Goal: Task Accomplishment & Management: Use online tool/utility

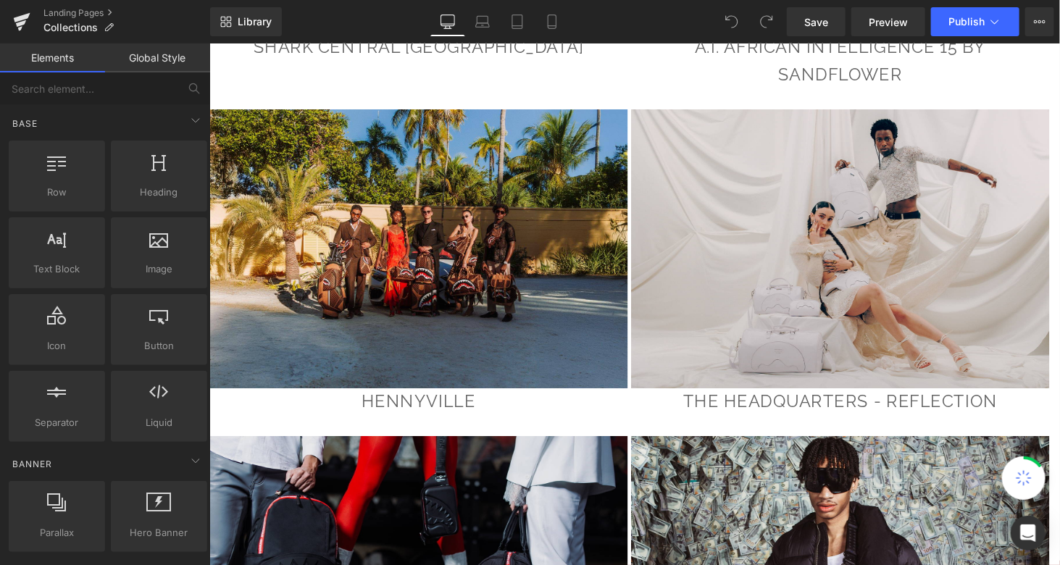
scroll to position [4238, 0]
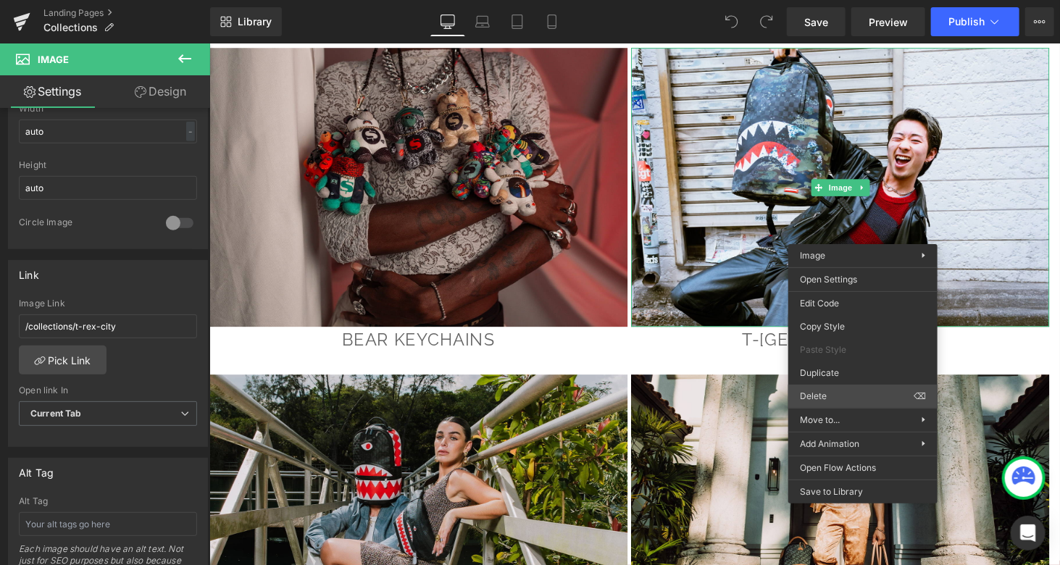
scroll to position [482, 0]
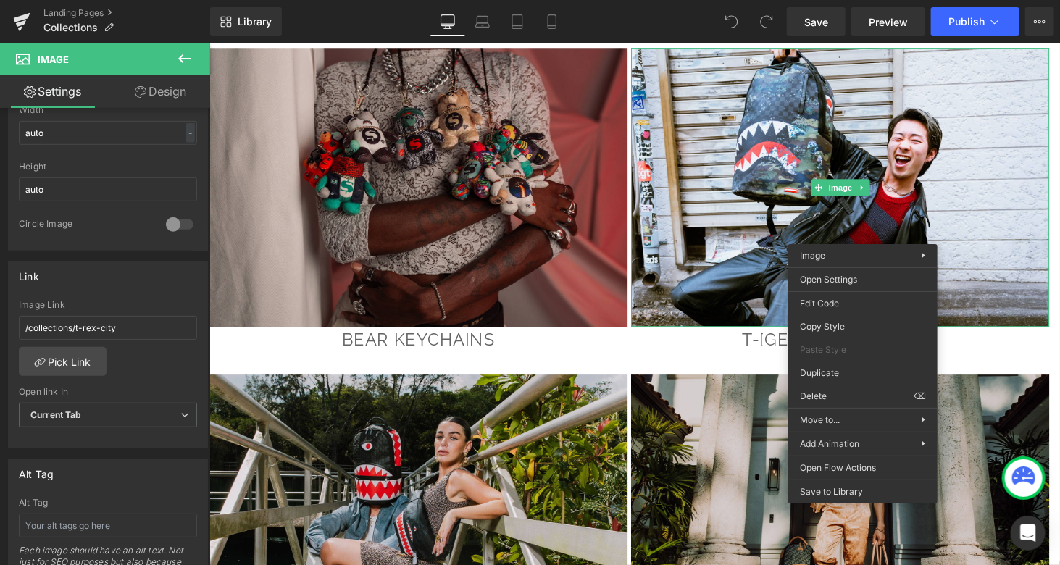
drag, startPoint x: 1058, startPoint y: 435, endPoint x: 869, endPoint y: 402, distance: 192.6
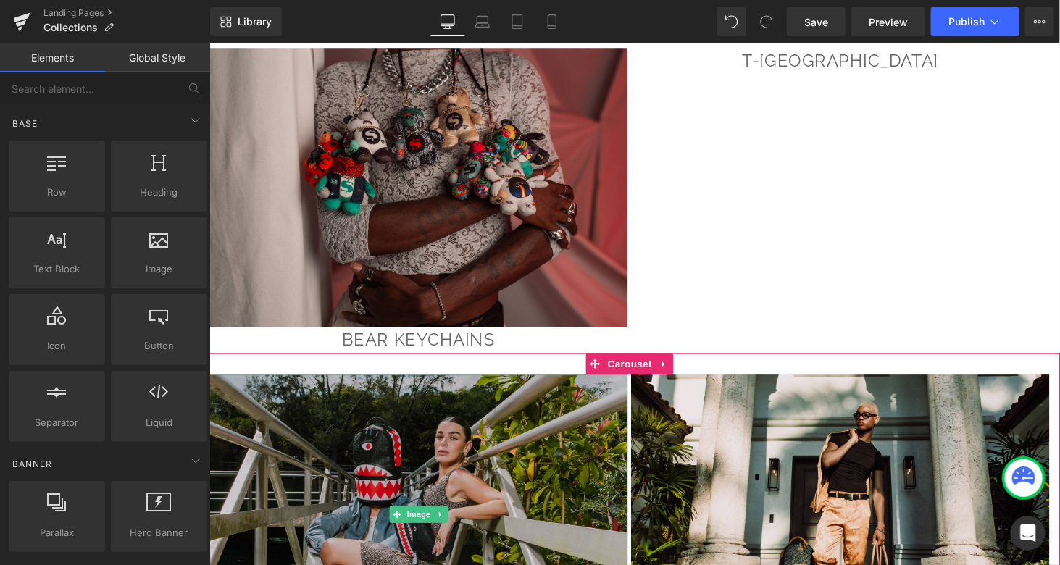
click at [503, 398] on img at bounding box center [424, 528] width 431 height 288
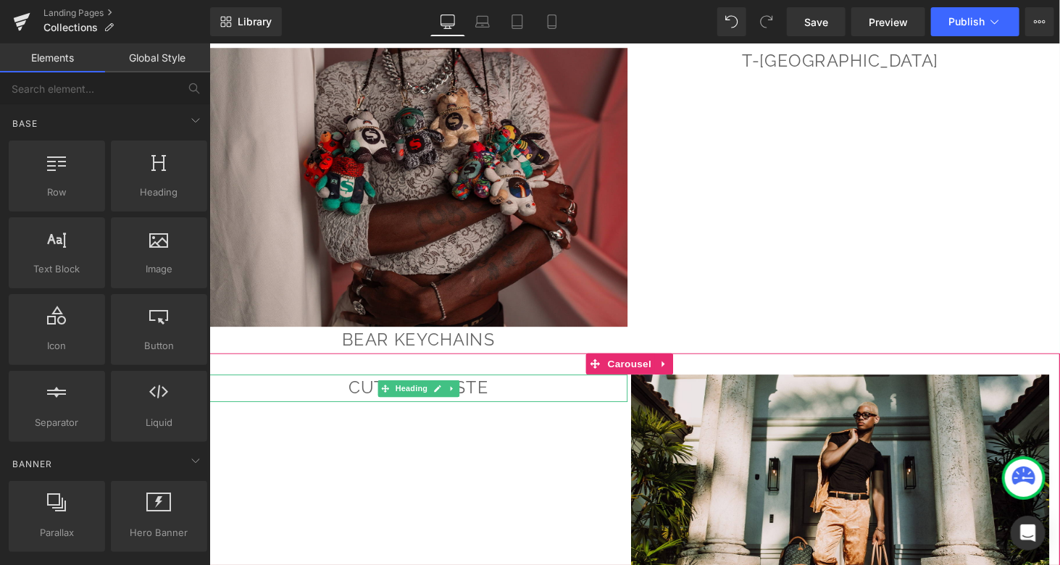
click at [503, 384] on h1 "CUT AND PASTE" at bounding box center [424, 398] width 431 height 28
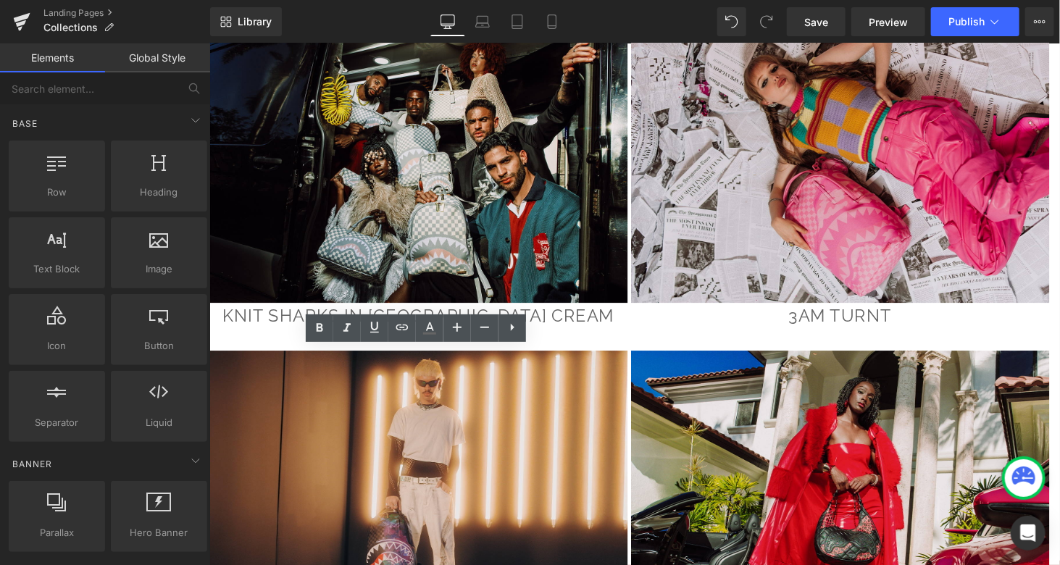
scroll to position [5133, 0]
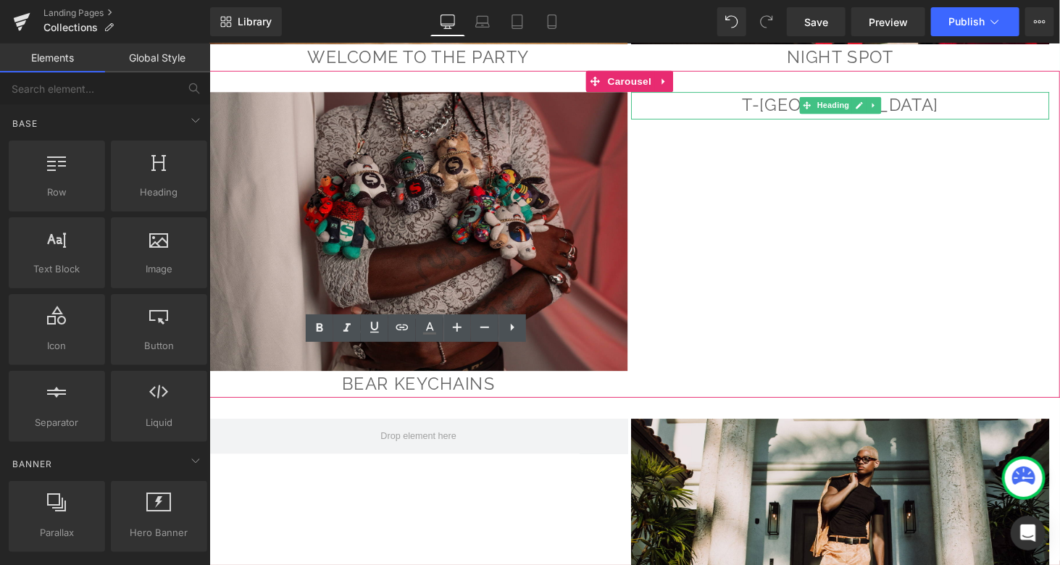
click at [884, 98] on link at bounding box center [878, 106] width 15 height 17
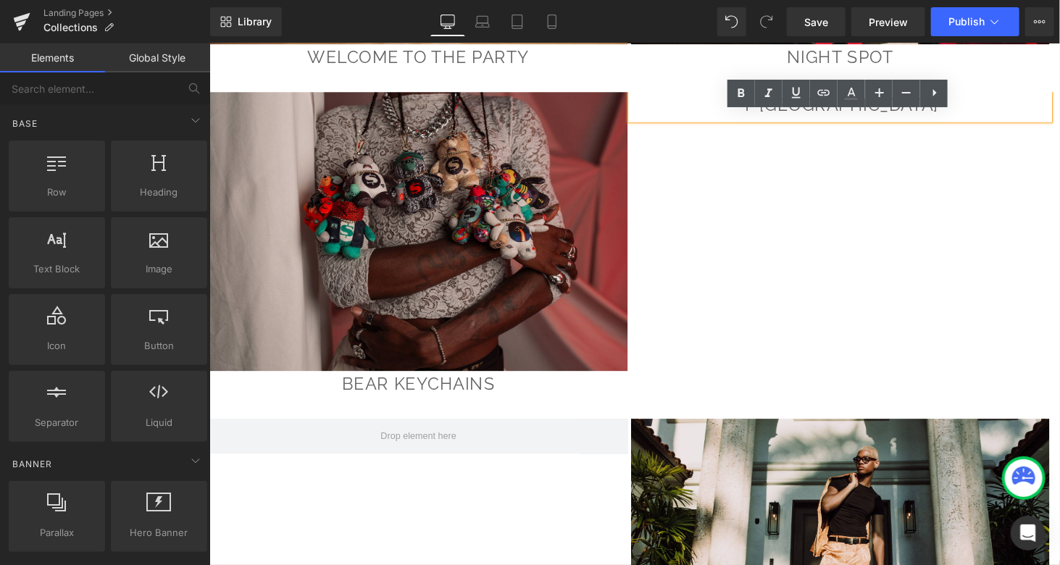
click at [933, 93] on h1 "t-[GEOGRAPHIC_DATA]" at bounding box center [858, 107] width 431 height 28
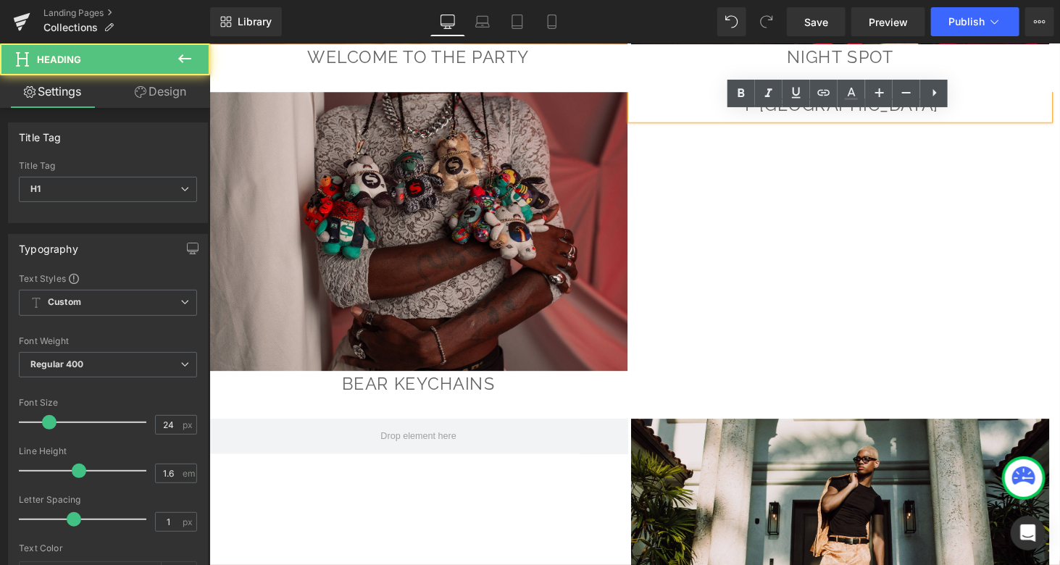
click at [955, 93] on h1 "t-[GEOGRAPHIC_DATA]" at bounding box center [858, 107] width 431 height 28
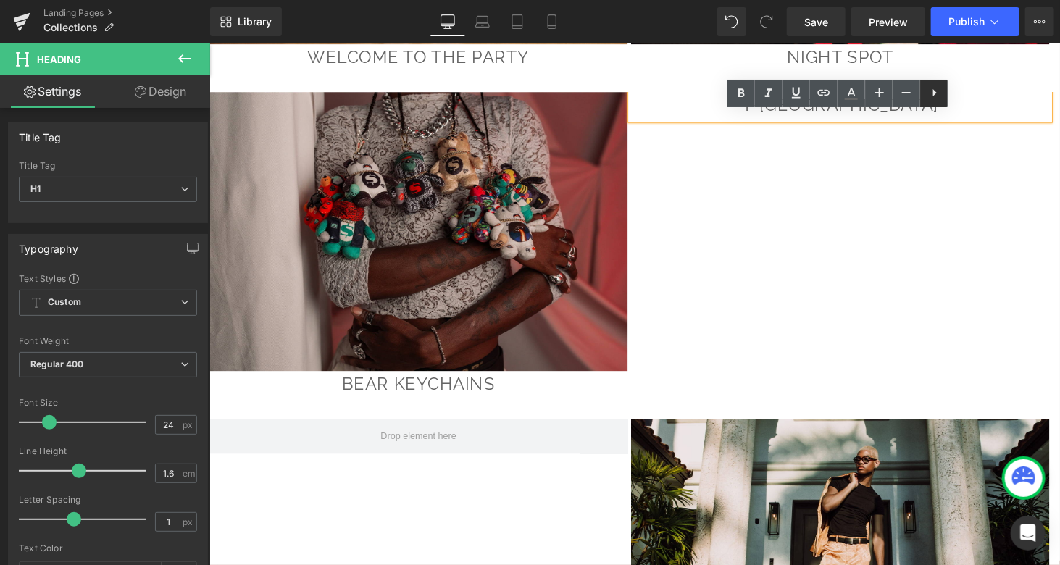
click at [936, 96] on icon at bounding box center [934, 92] width 17 height 17
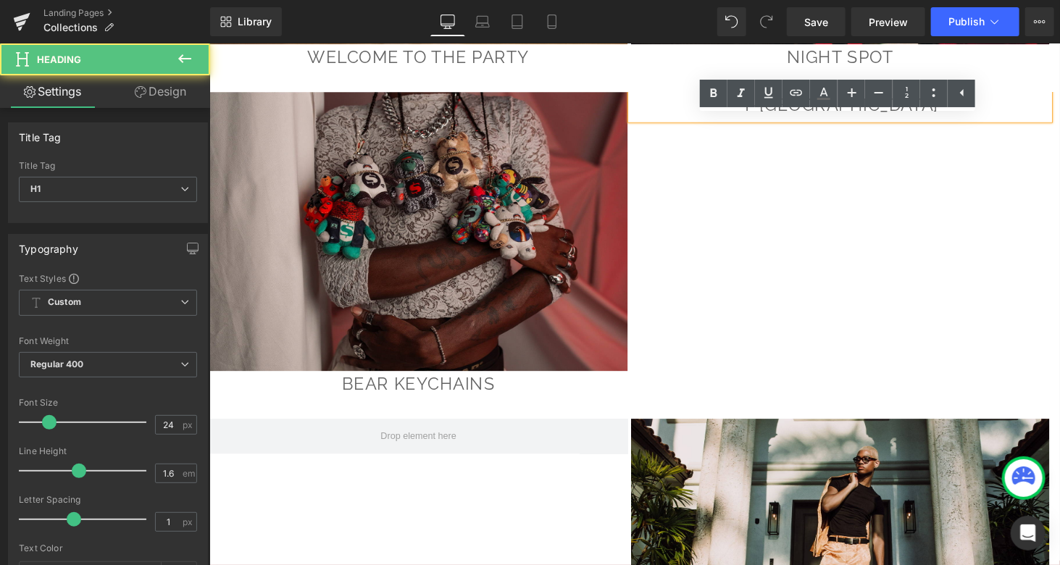
click at [950, 93] on h1 "t-[GEOGRAPHIC_DATA]" at bounding box center [858, 107] width 431 height 28
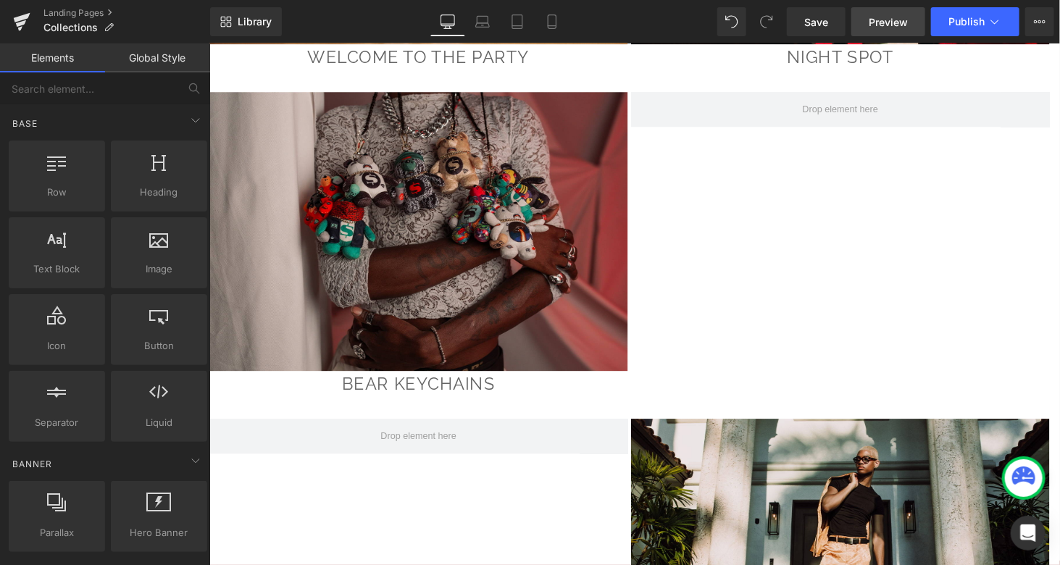
click at [882, 22] on span "Preview" at bounding box center [888, 21] width 39 height 15
click at [818, 25] on span "Save" at bounding box center [816, 21] width 24 height 15
click at [895, 22] on span "Preview" at bounding box center [888, 21] width 39 height 15
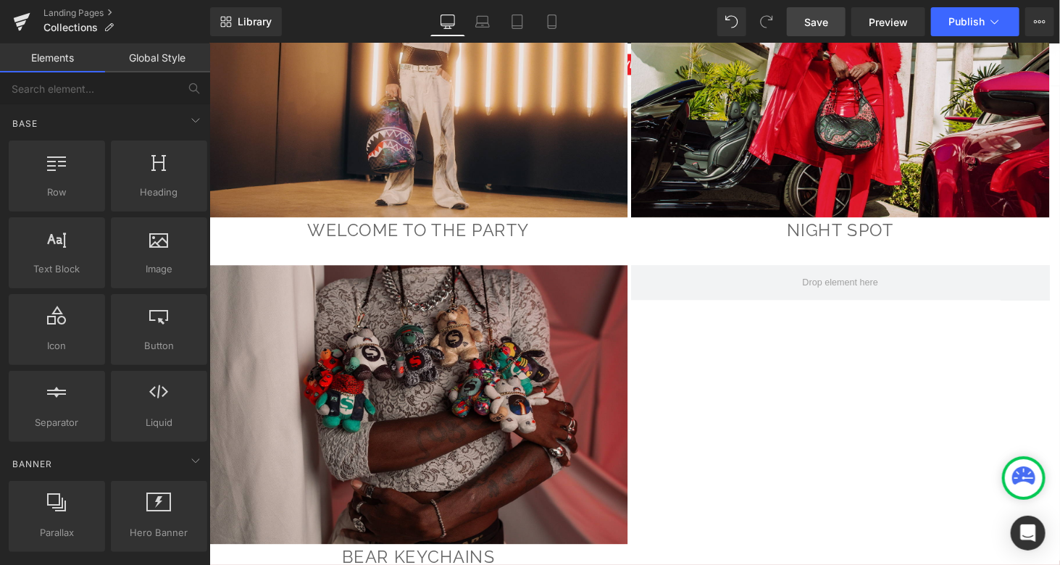
scroll to position [5014, 0]
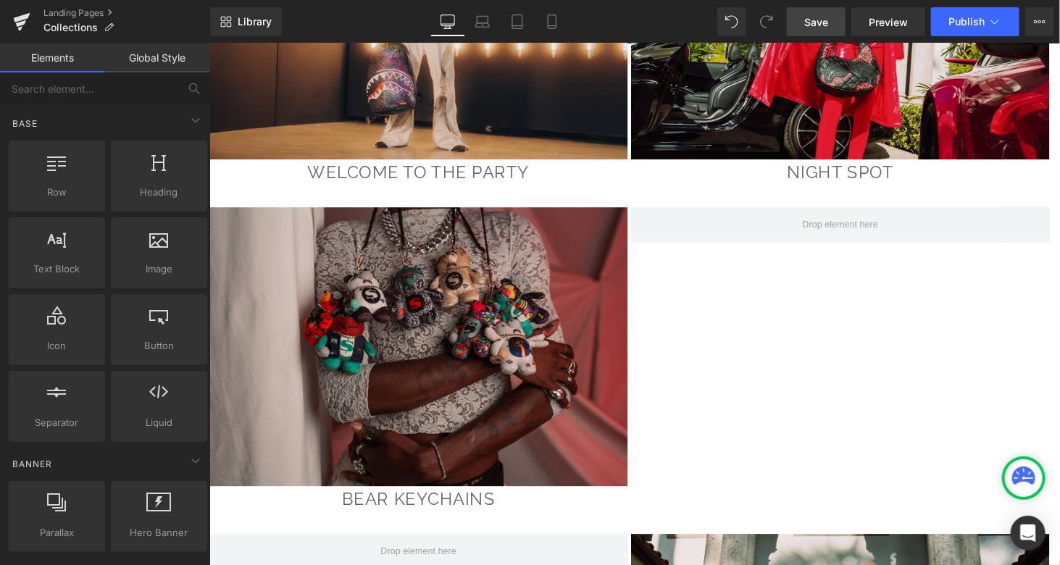
click at [909, 265] on div "Image bear keychains Heading" at bounding box center [643, 369] width 869 height 315
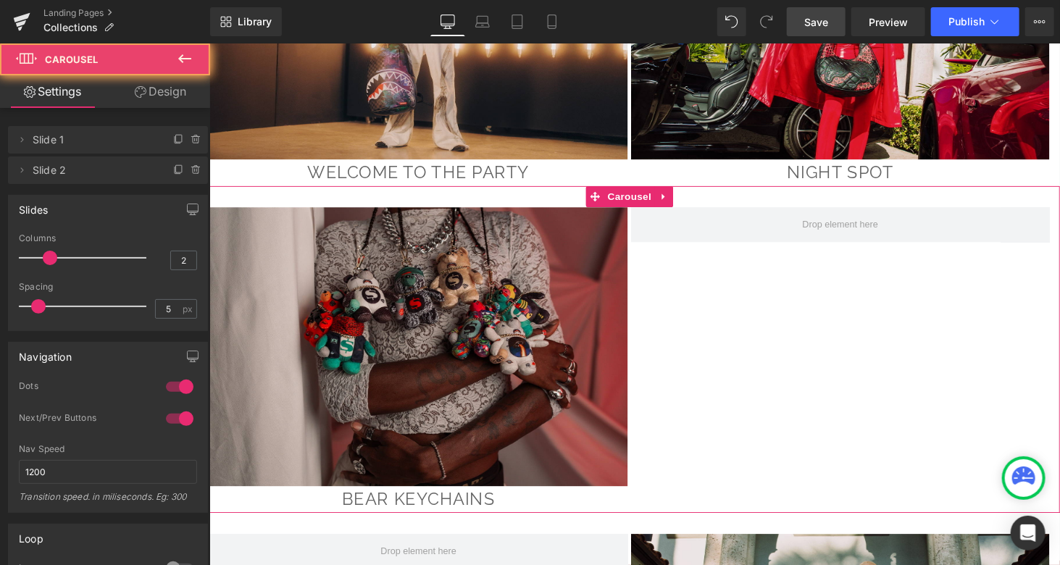
click at [909, 265] on div "Image bear keychains Heading" at bounding box center [643, 369] width 869 height 315
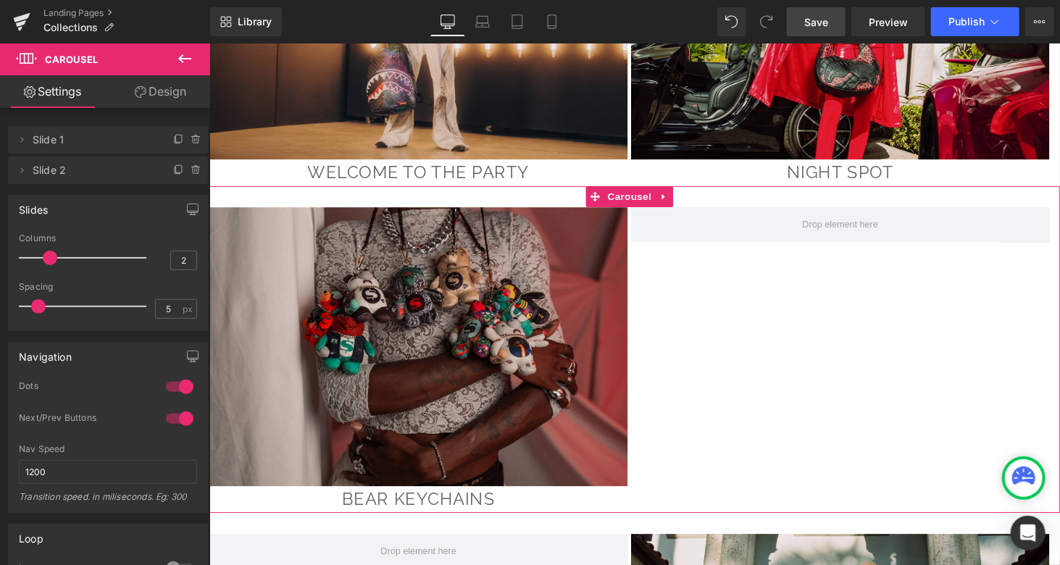
click at [909, 265] on div "Image bear keychains Heading" at bounding box center [643, 369] width 869 height 315
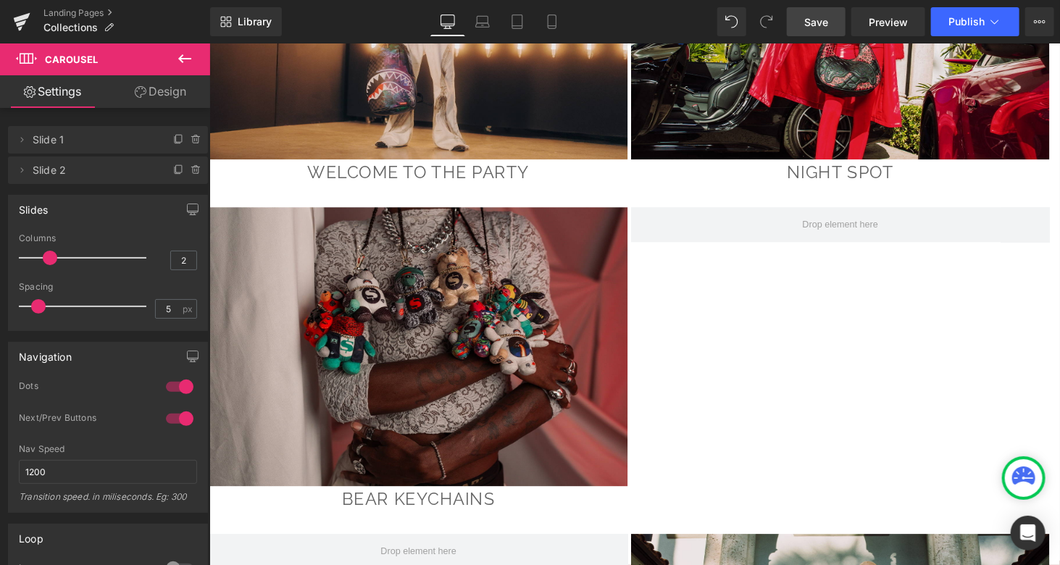
click at [180, 51] on icon at bounding box center [184, 58] width 17 height 17
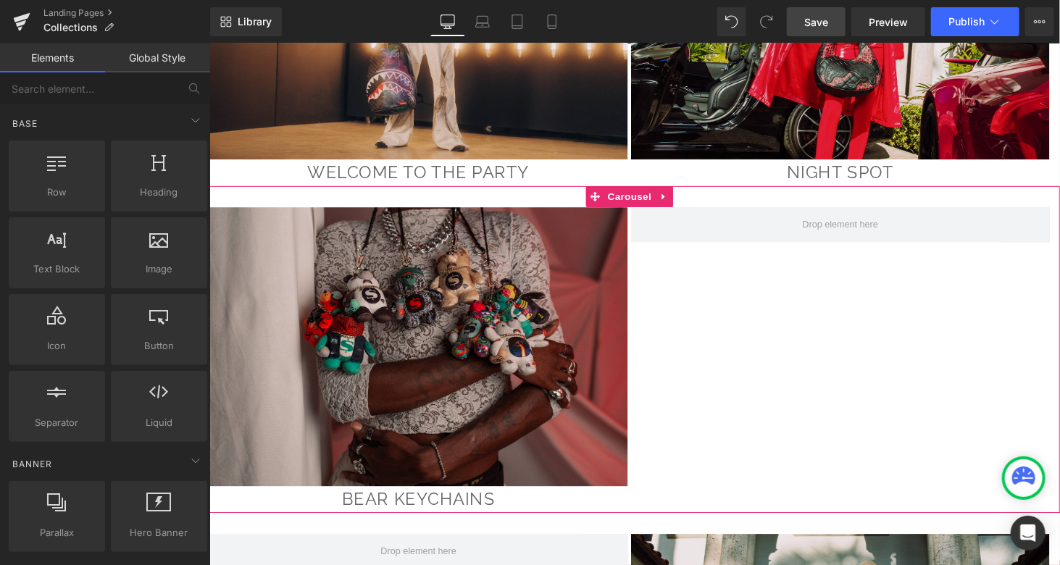
click at [942, 330] on div "Image bear keychains Heading" at bounding box center [643, 369] width 869 height 315
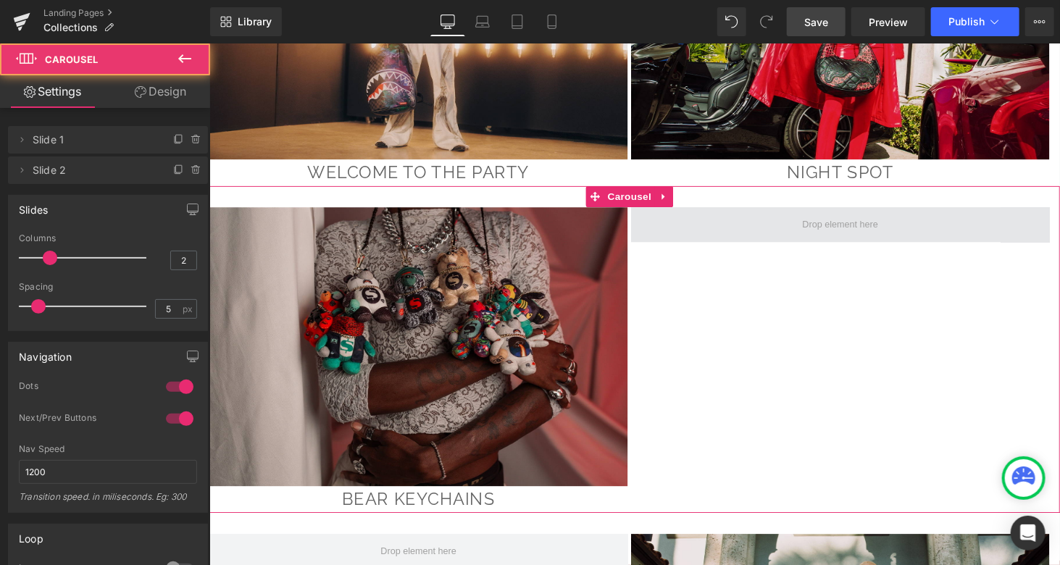
click at [674, 212] on span at bounding box center [858, 230] width 431 height 36
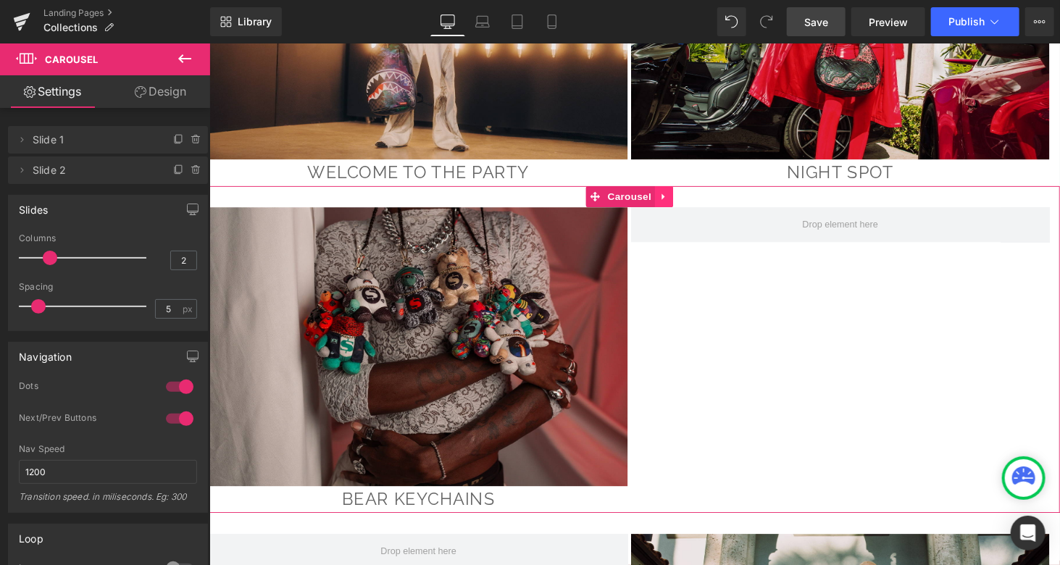
click at [671, 190] on link at bounding box center [677, 201] width 19 height 22
click at [193, 175] on icon at bounding box center [197, 170] width 12 height 12
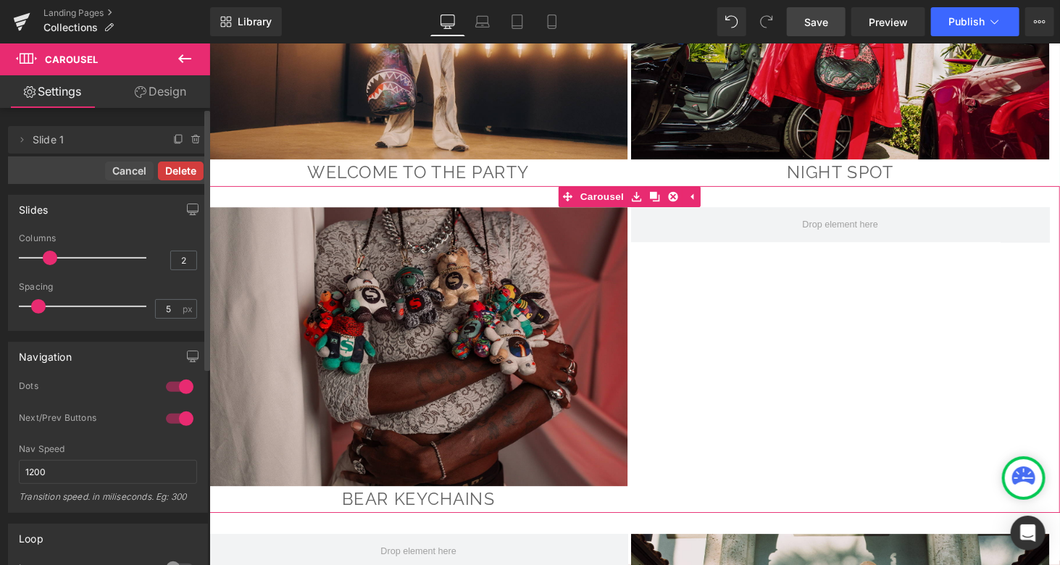
click at [183, 175] on button "Delete" at bounding box center [181, 171] width 46 height 19
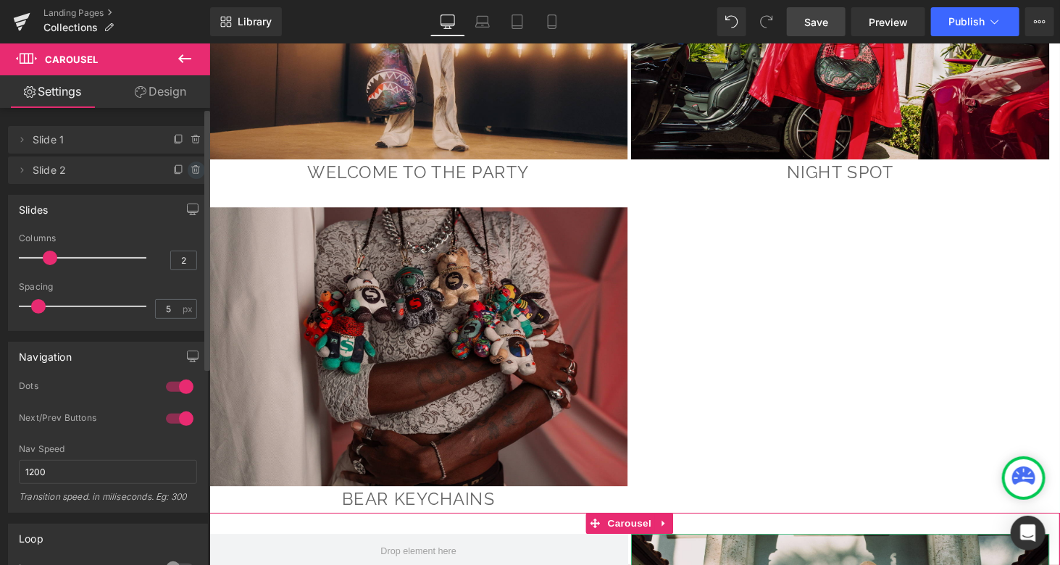
click at [192, 165] on icon at bounding box center [197, 170] width 12 height 12
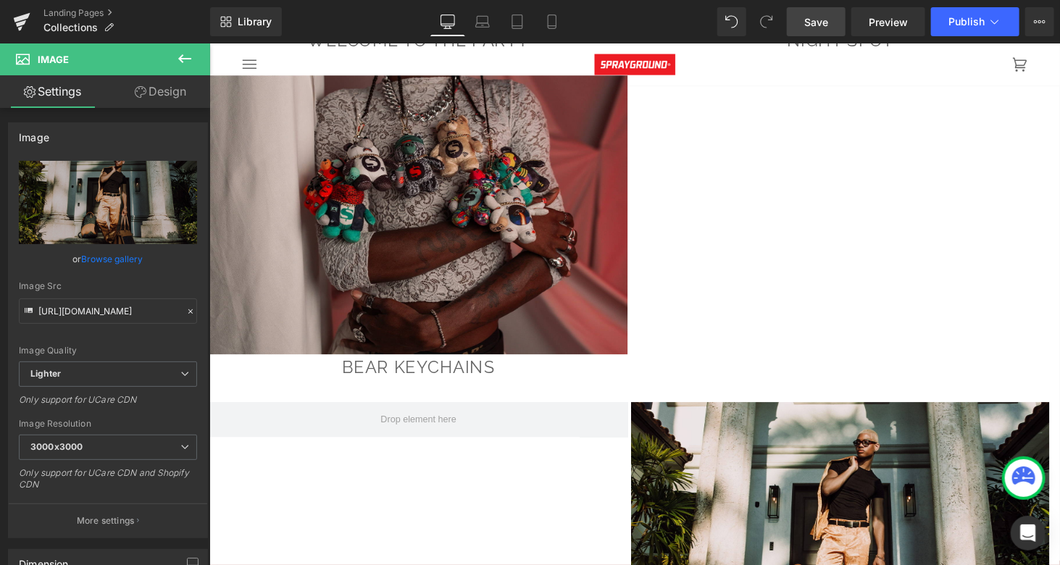
scroll to position [5030, 0]
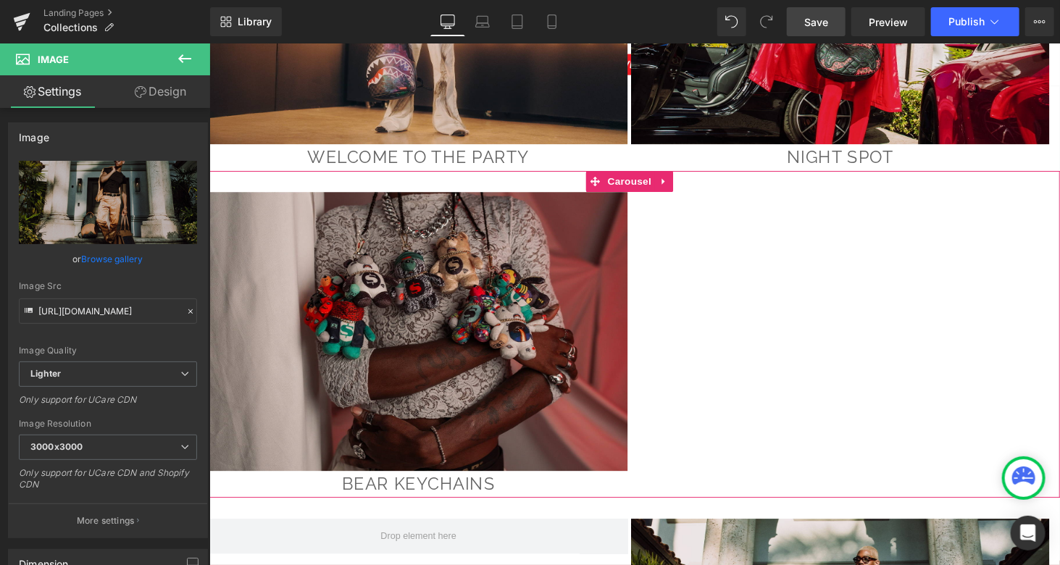
click at [786, 297] on div "Image bear keychains Heading" at bounding box center [647, 353] width 877 height 315
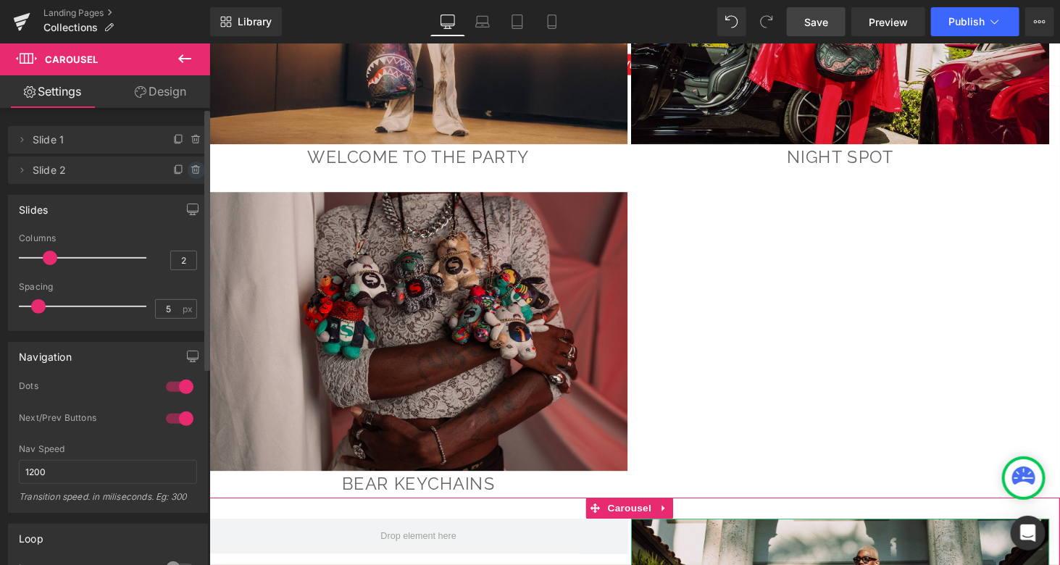
drag, startPoint x: 198, startPoint y: 175, endPoint x: 191, endPoint y: 170, distance: 8.8
click at [191, 170] on li "Delete Cancel Slide 2 Slide 2 Name Slide 2" at bounding box center [108, 170] width 200 height 28
click at [196, 170] on icon at bounding box center [196, 170] width 0 height 3
click at [172, 166] on button "Delete" at bounding box center [181, 171] width 46 height 19
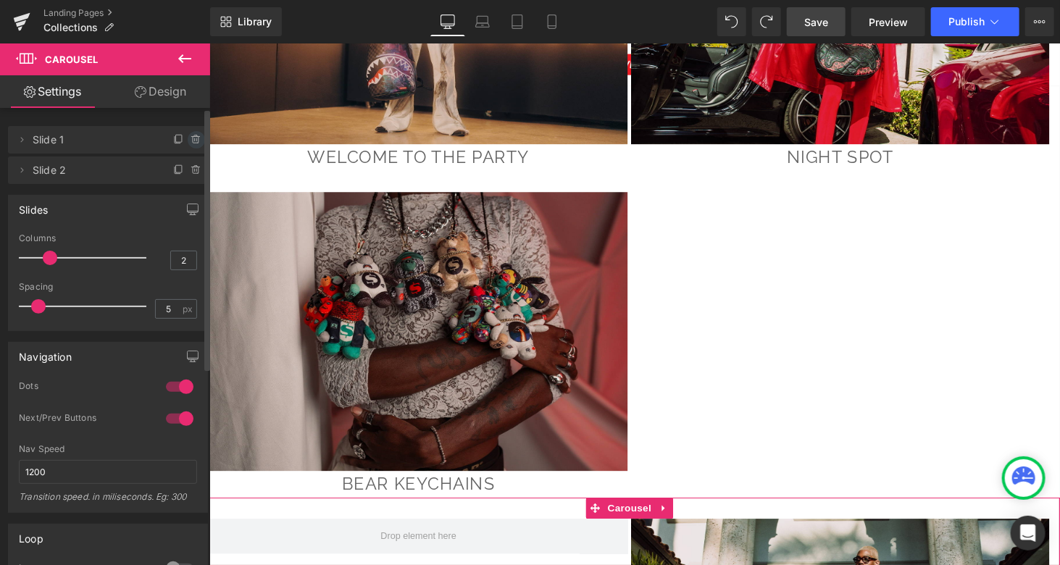
click at [191, 146] on span at bounding box center [196, 139] width 17 height 17
click at [172, 144] on button "Delete" at bounding box center [181, 140] width 46 height 19
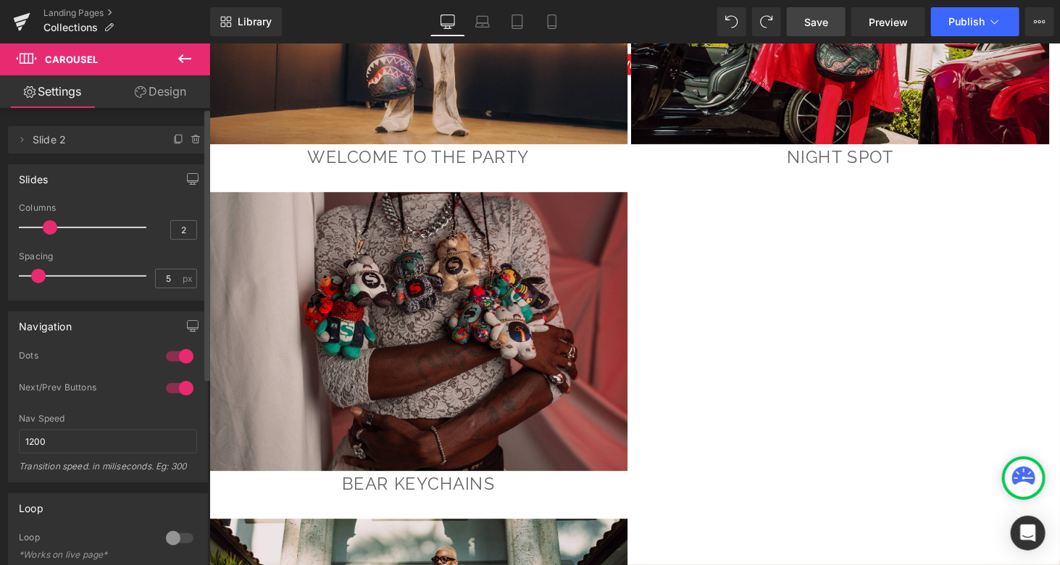
click at [767, 332] on div "Image bear keychains Heading" at bounding box center [647, 353] width 877 height 315
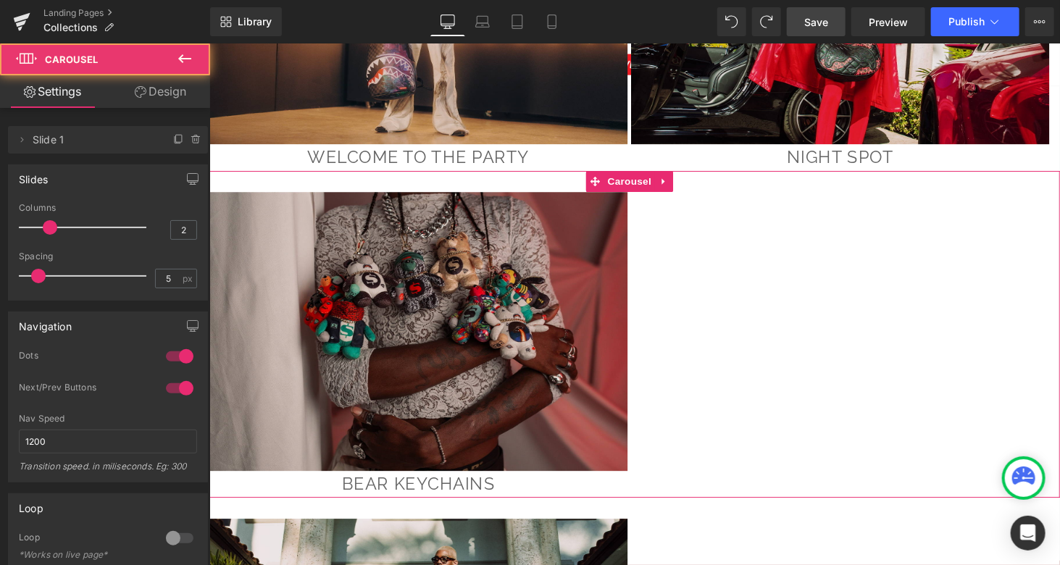
click at [863, 269] on div "Image bear keychains Heading" at bounding box center [647, 353] width 877 height 315
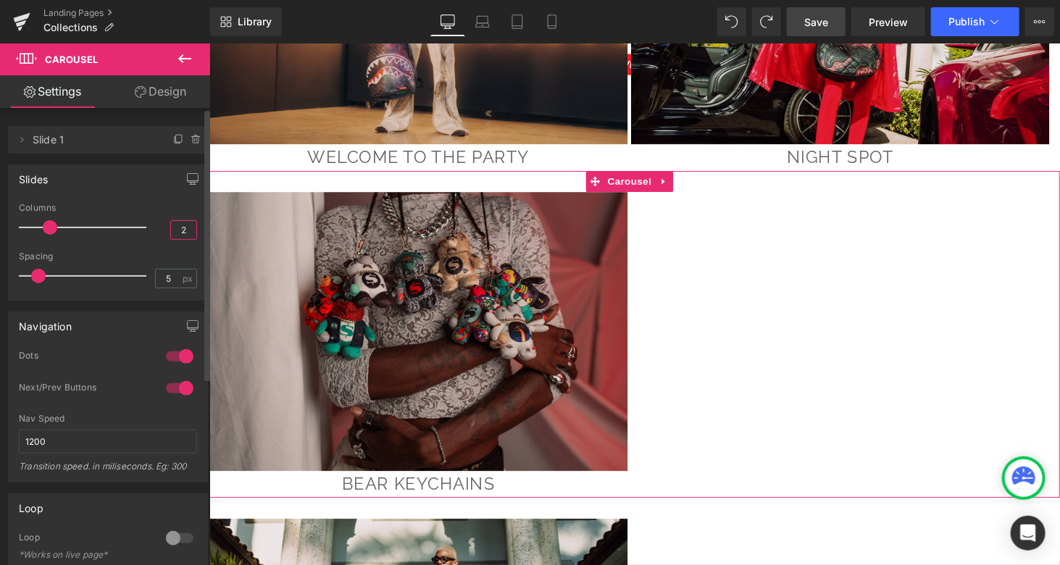
click at [185, 229] on input "2" at bounding box center [183, 230] width 25 height 18
type input "1"
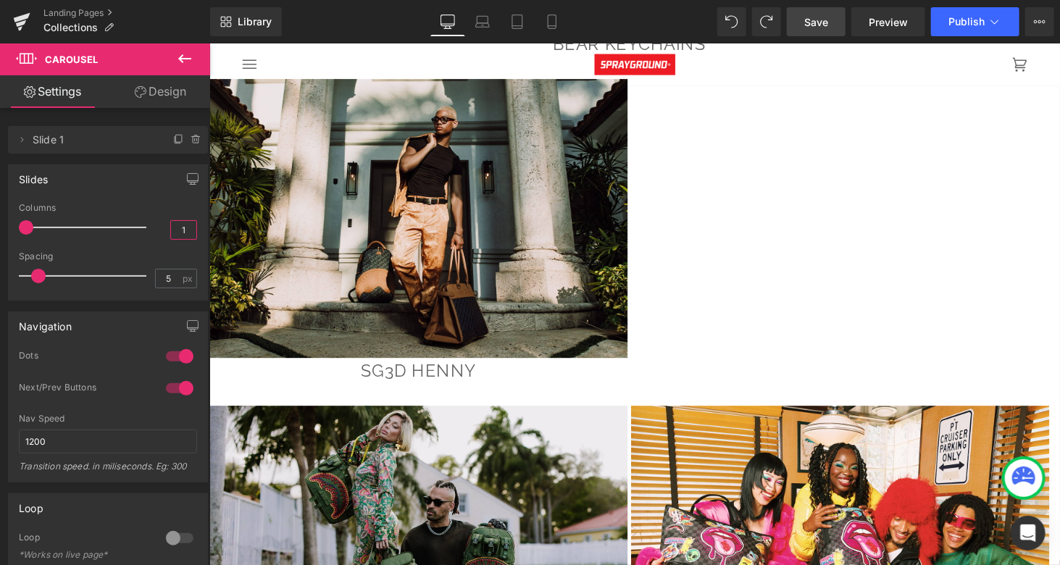
scroll to position [5651, 0]
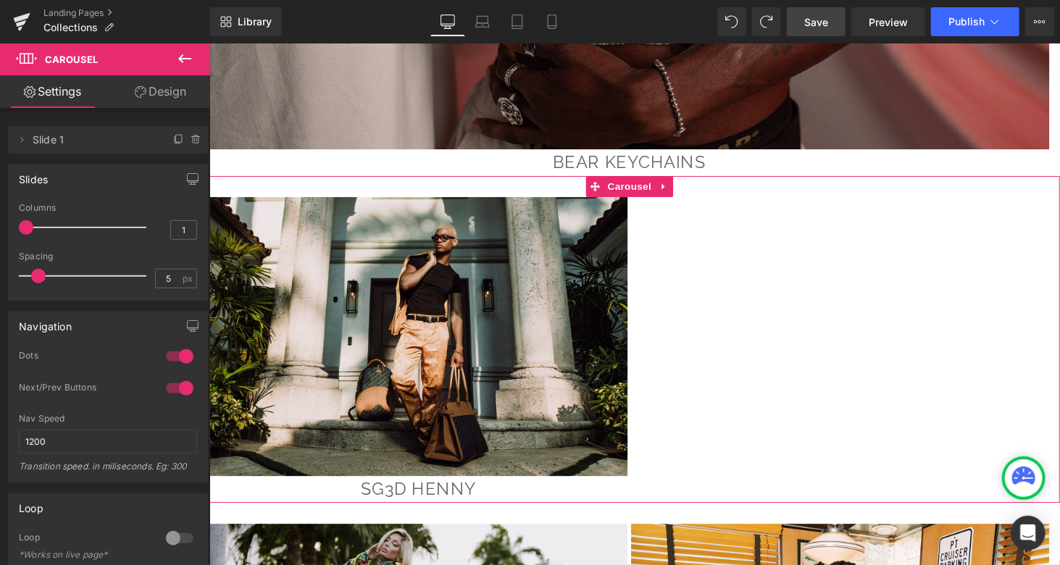
click at [722, 296] on div "Image SG3D HENNY Heading" at bounding box center [647, 358] width 877 height 315
click at [183, 225] on input "2" at bounding box center [183, 230] width 25 height 18
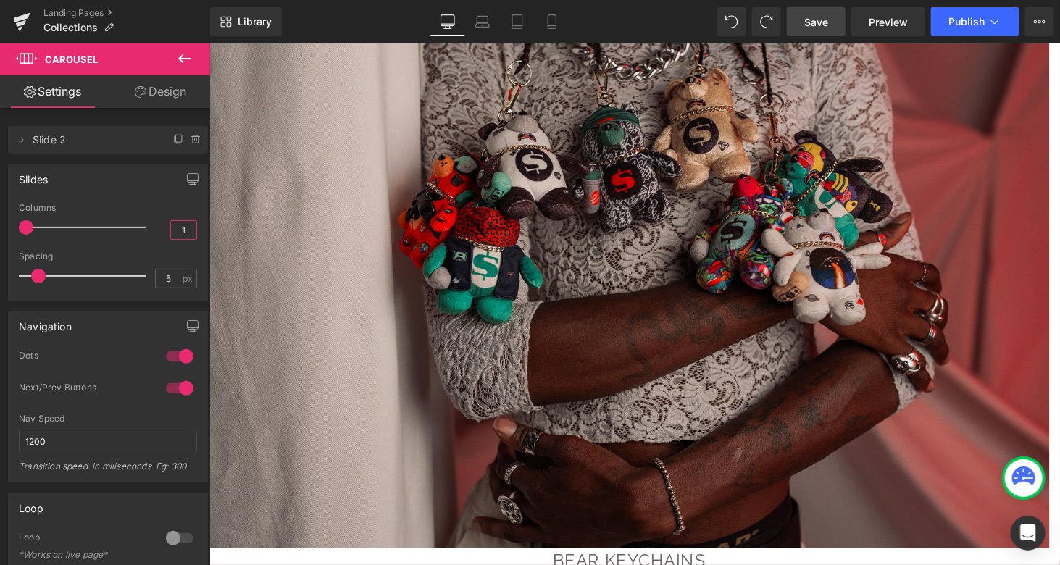
scroll to position [5119, 0]
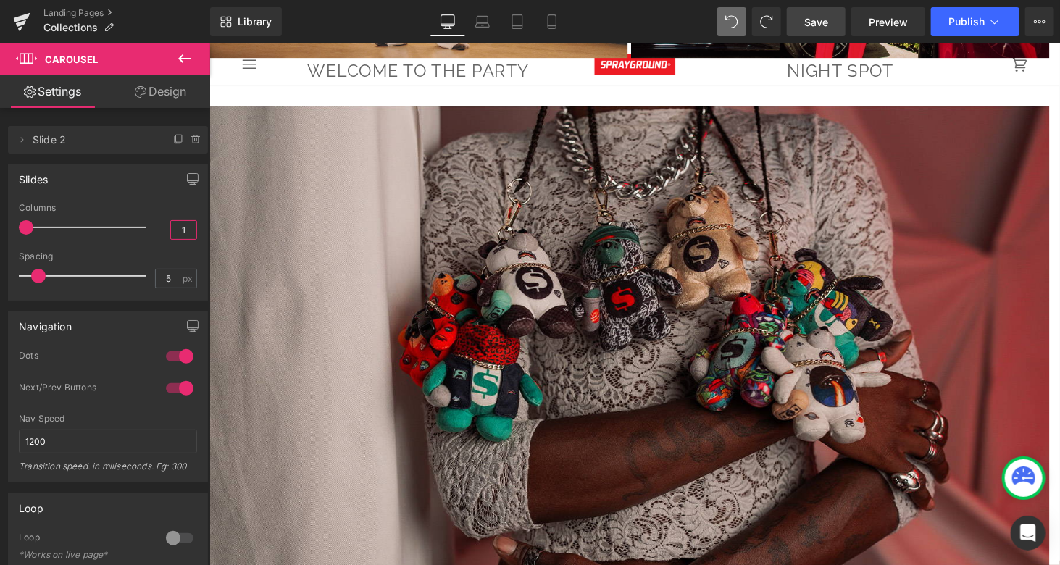
type input "1"
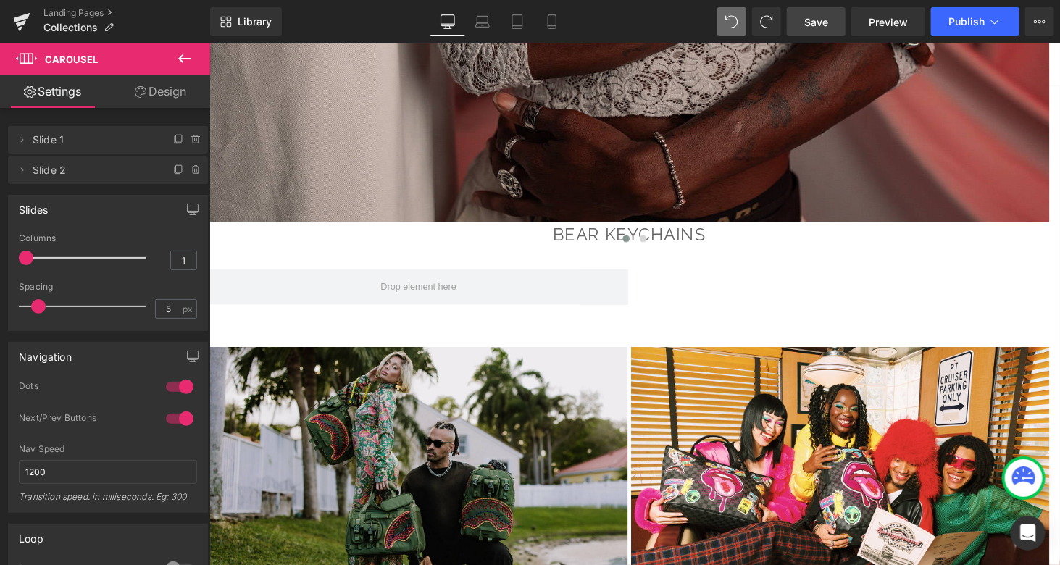
scroll to position [5516, 0]
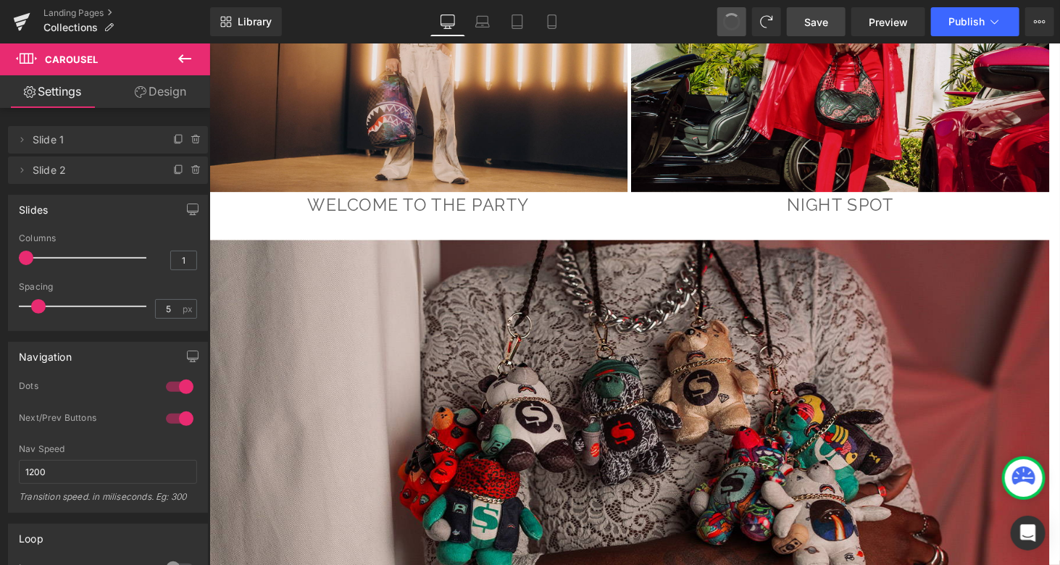
click at [730, 28] on span at bounding box center [732, 22] width 22 height 22
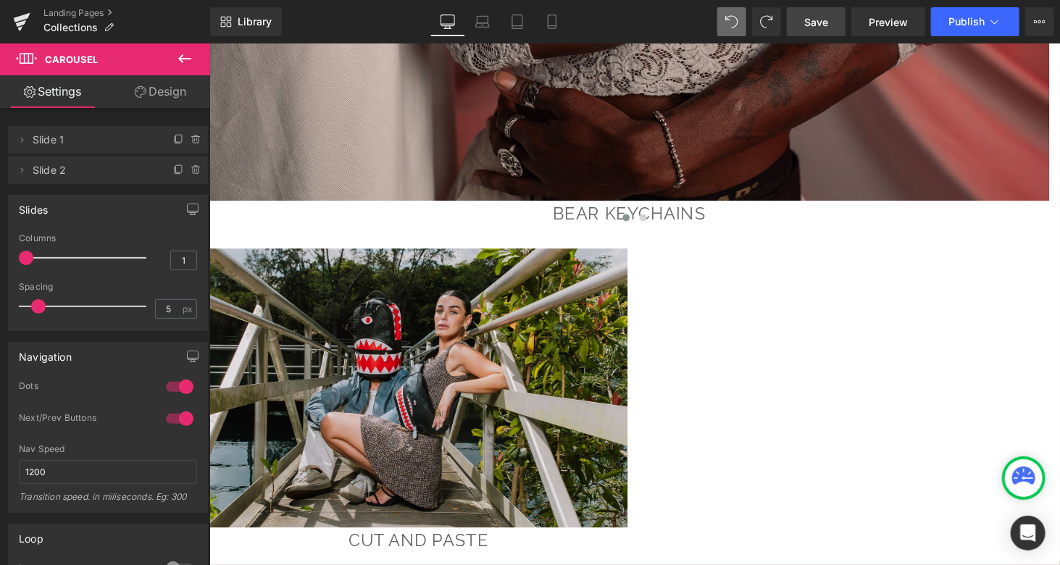
scroll to position [5605, 0]
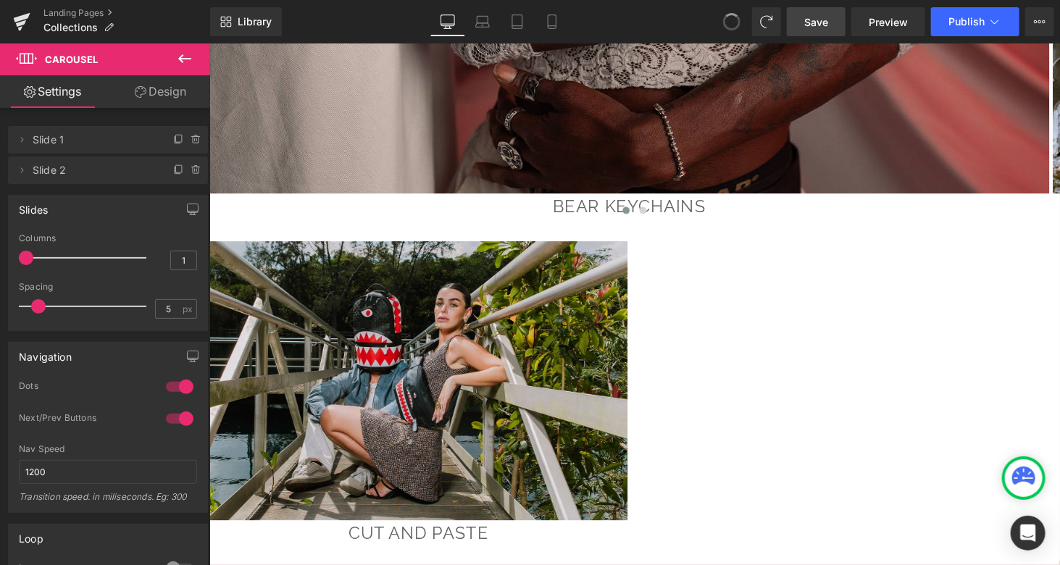
click at [737, 15] on span at bounding box center [731, 21] width 19 height 19
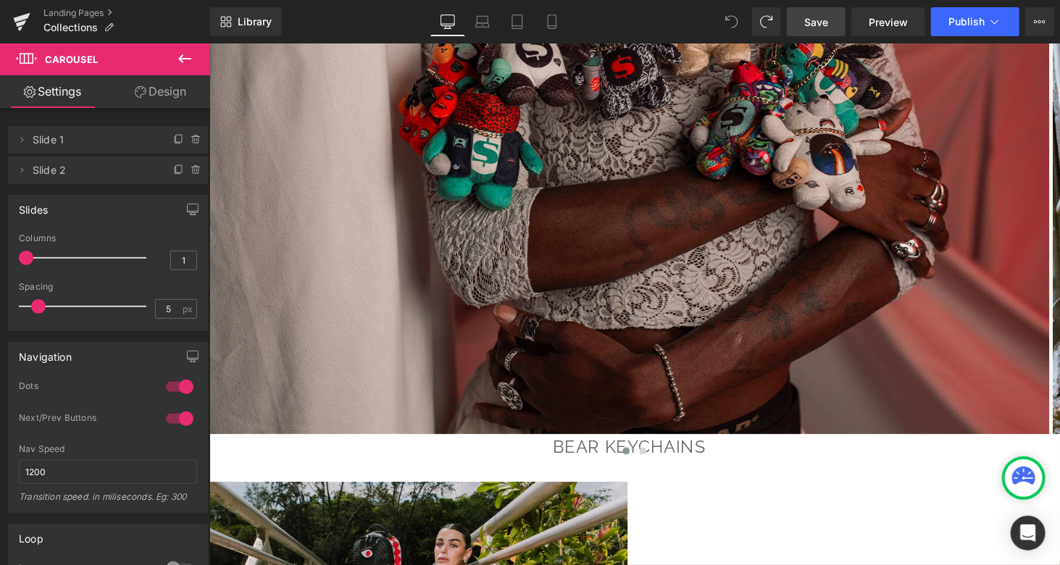
scroll to position [5418, 0]
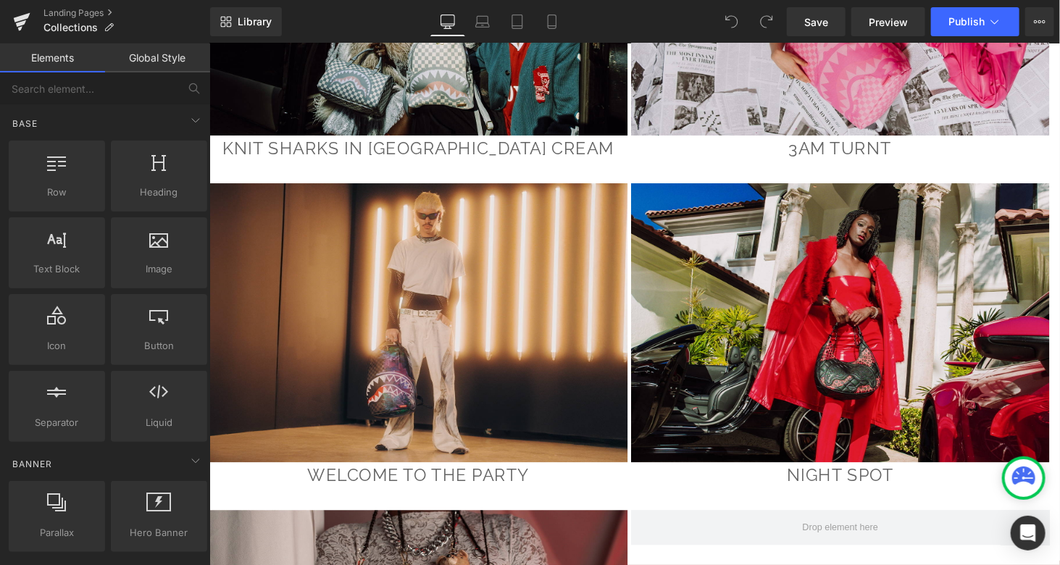
scroll to position [5172, 0]
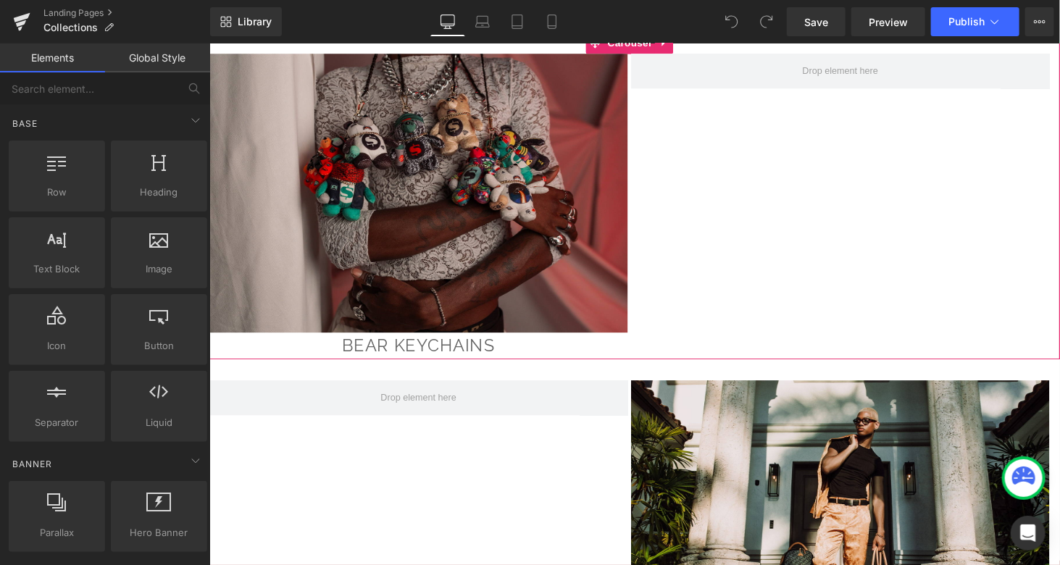
click at [926, 154] on div "Image bear keychains Heading" at bounding box center [643, 211] width 869 height 315
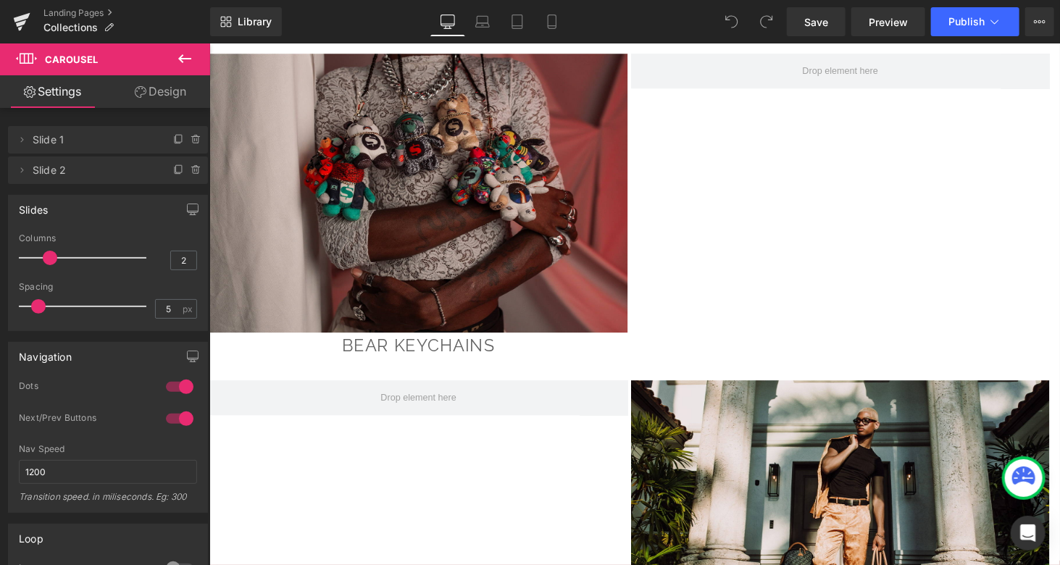
click at [180, 62] on icon at bounding box center [184, 58] width 17 height 17
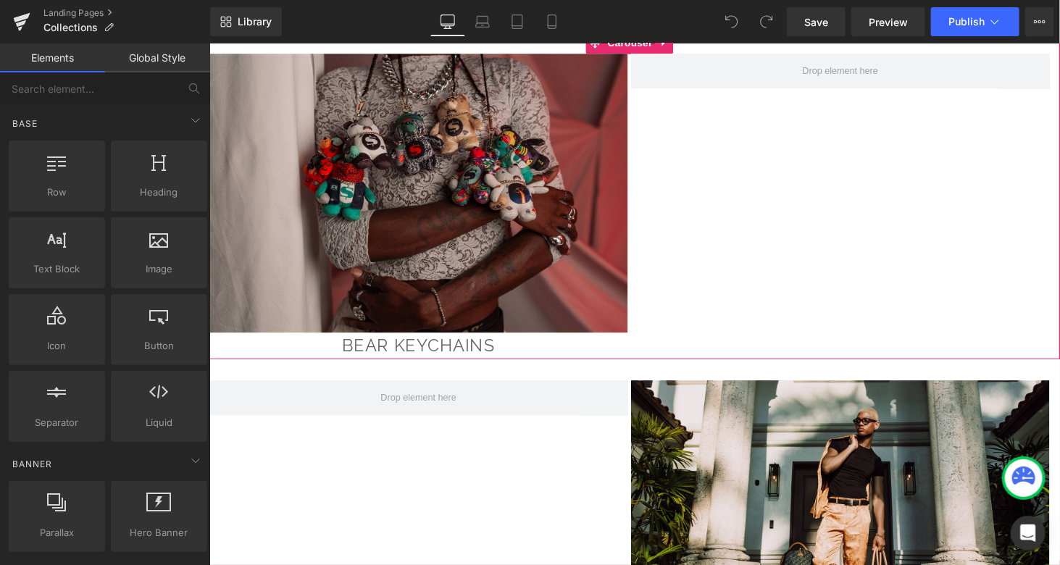
click at [643, 205] on div "Image bear keychains Heading" at bounding box center [643, 211] width 869 height 315
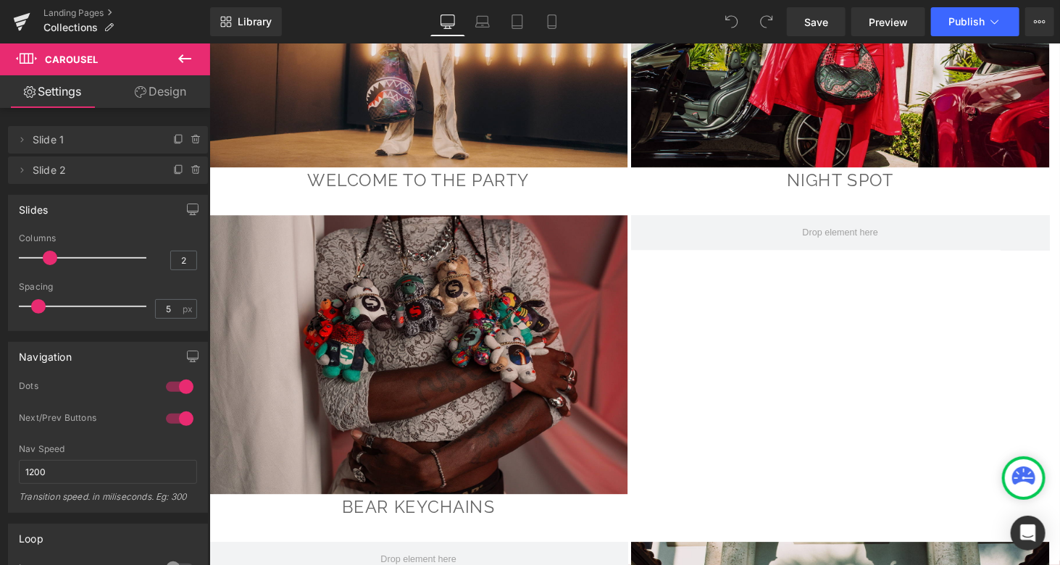
scroll to position [5127, 0]
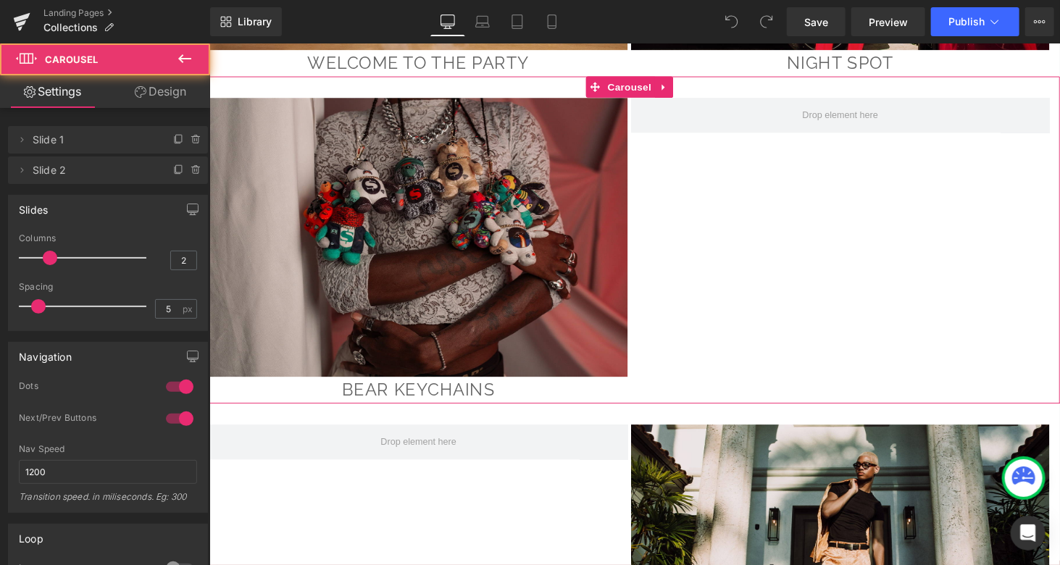
click at [859, 192] on div "Image bear keychains Heading" at bounding box center [643, 256] width 869 height 315
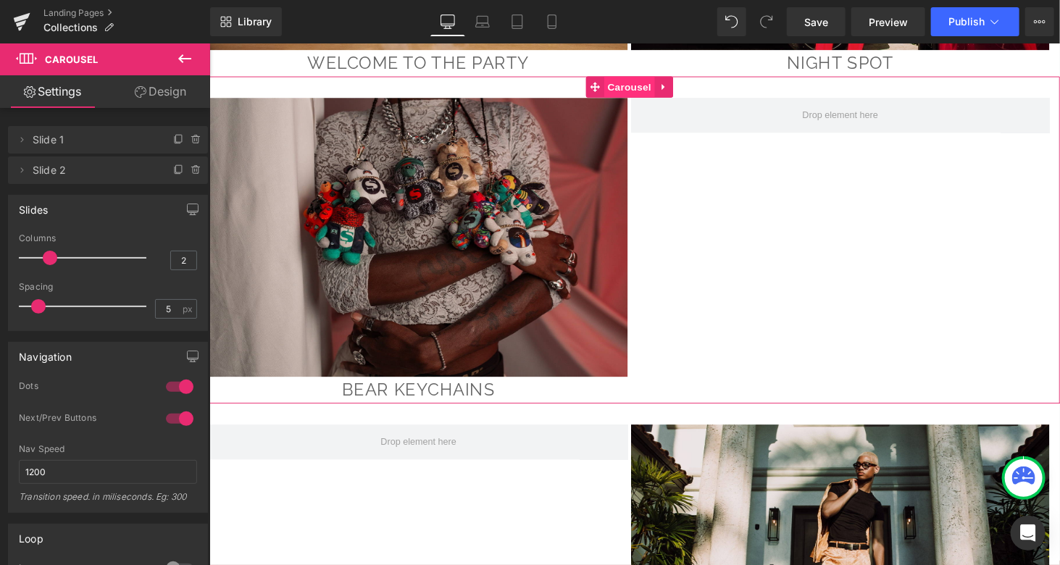
click at [637, 77] on span "Carousel" at bounding box center [642, 88] width 52 height 22
click at [680, 83] on icon at bounding box center [677, 88] width 10 height 11
click at [598, 77] on link "Carousel" at bounding box center [632, 88] width 71 height 22
click at [630, 77] on span "Carousel" at bounding box center [642, 88] width 52 height 22
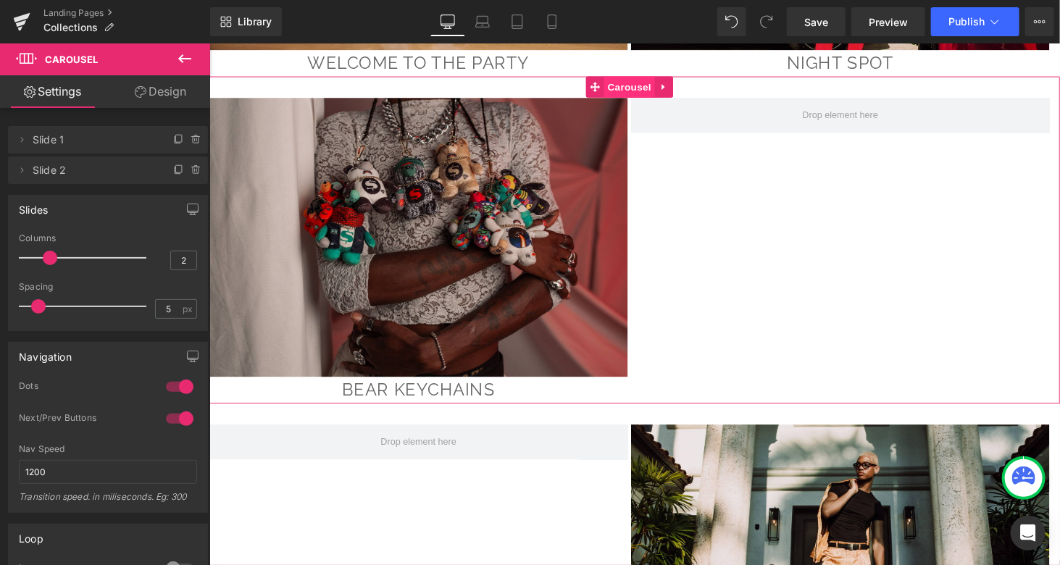
click at [630, 77] on span "Carousel" at bounding box center [642, 88] width 52 height 22
click at [191, 167] on icon at bounding box center [197, 170] width 12 height 12
click at [171, 172] on button "Delete" at bounding box center [181, 171] width 46 height 19
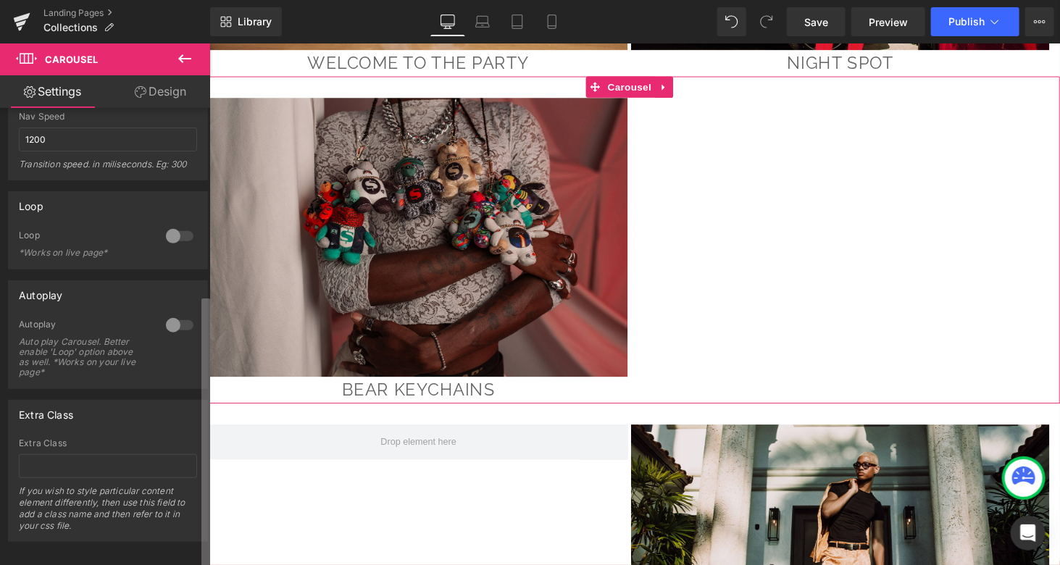
scroll to position [314, 0]
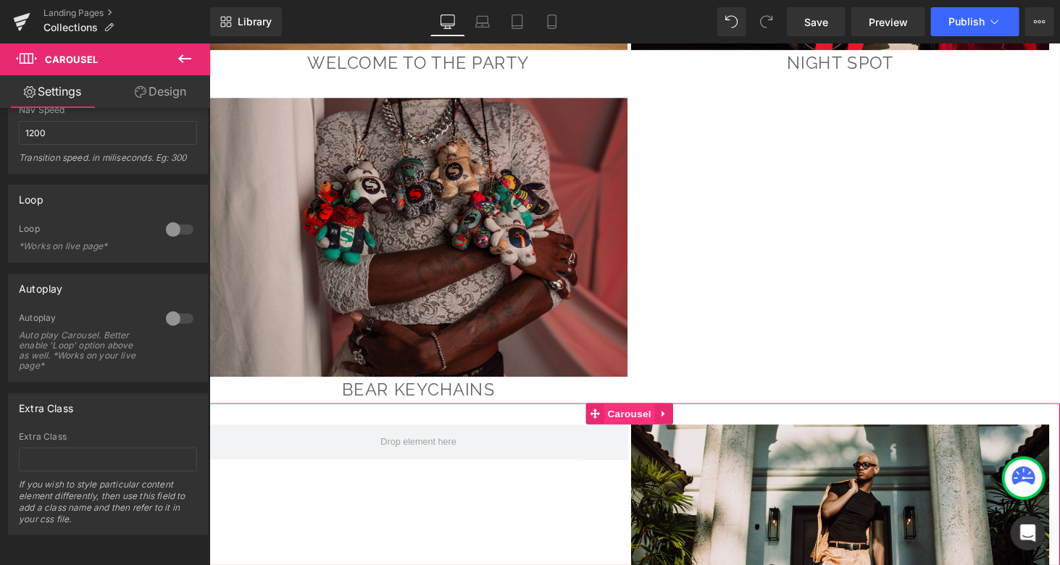
click at [664, 414] on span "Carousel" at bounding box center [642, 425] width 52 height 22
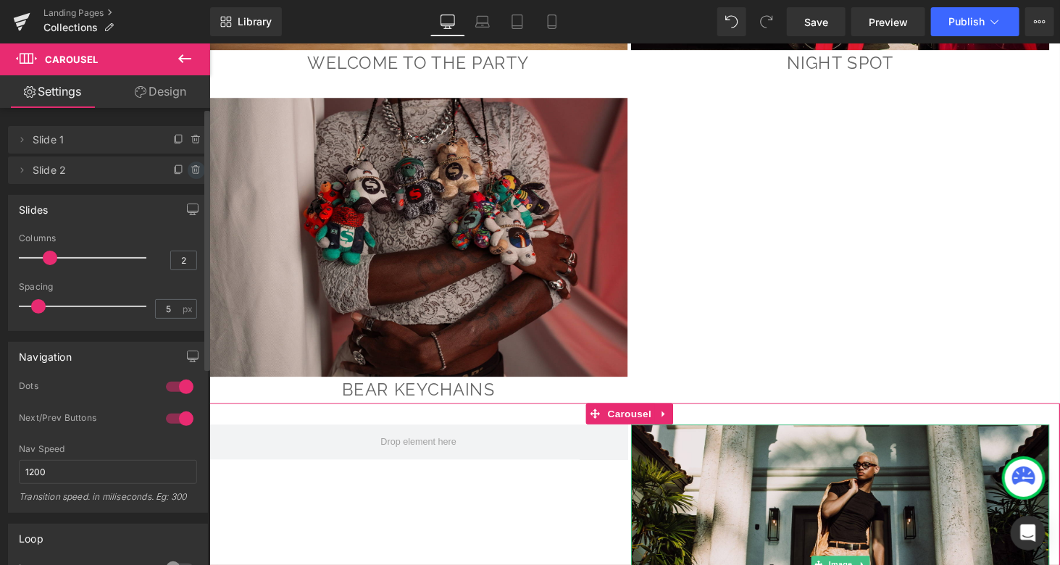
click at [191, 166] on icon at bounding box center [197, 170] width 12 height 12
click at [194, 136] on icon at bounding box center [195, 135] width 3 height 1
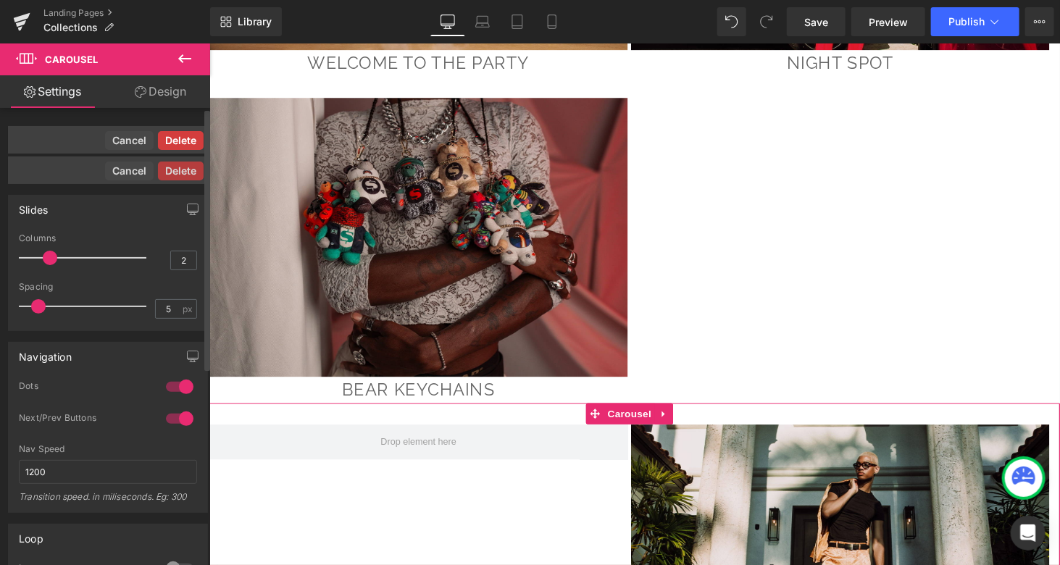
click at [167, 136] on button "Delete" at bounding box center [181, 140] width 46 height 19
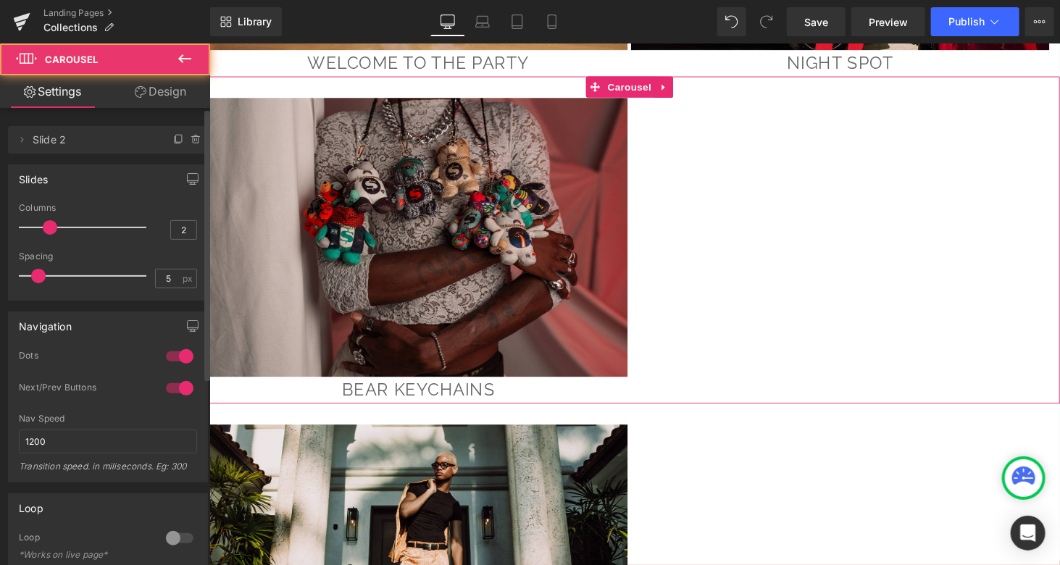
click at [801, 290] on div "Image bear keychains Heading" at bounding box center [647, 256] width 877 height 315
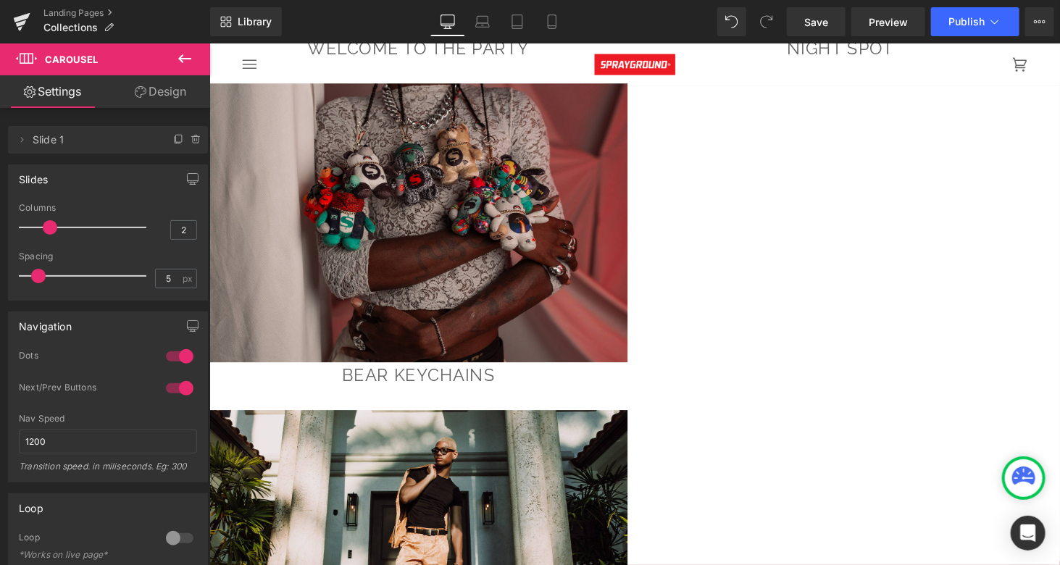
scroll to position [5082, 0]
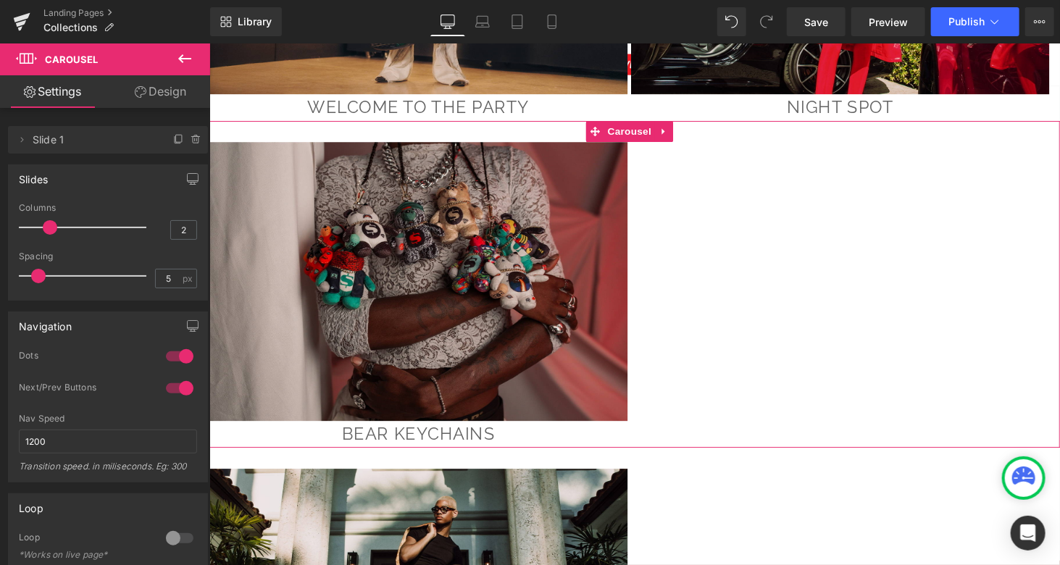
click at [878, 190] on div "Image bear keychains Heading" at bounding box center [647, 301] width 877 height 315
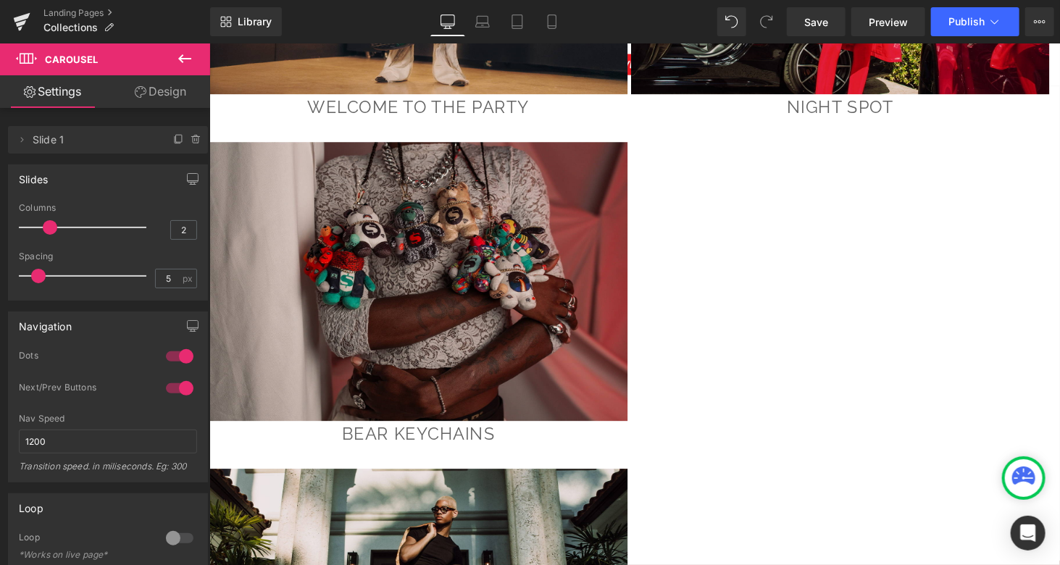
click at [184, 59] on icon at bounding box center [184, 58] width 13 height 9
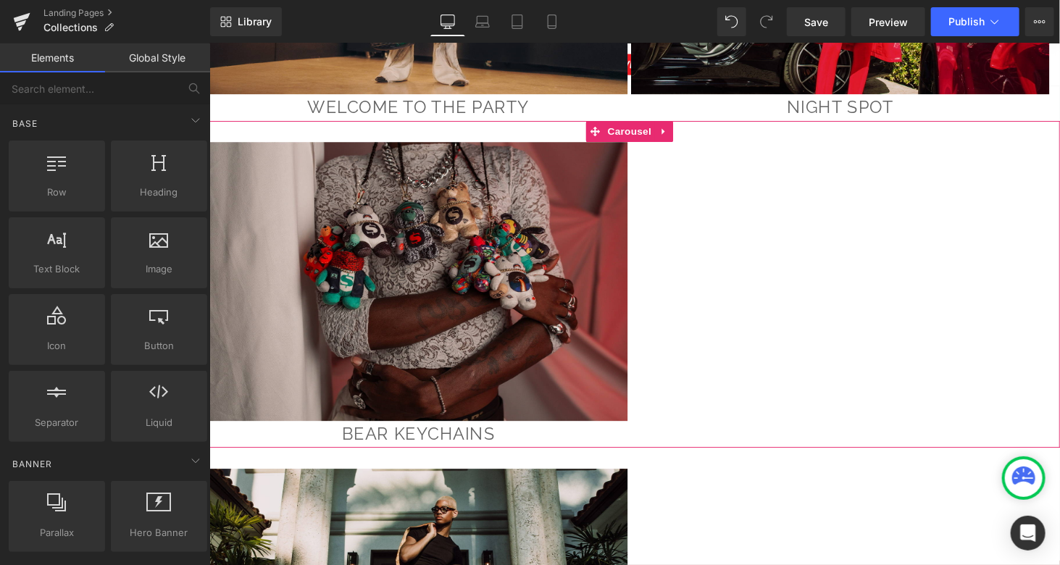
click at [804, 214] on div "Image bear keychains Heading" at bounding box center [647, 301] width 877 height 315
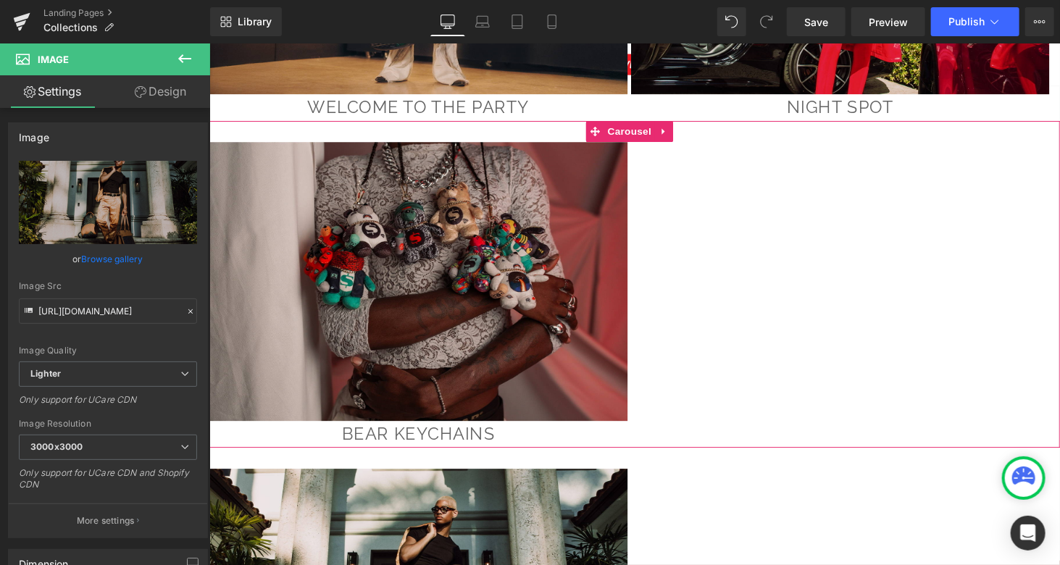
click at [844, 222] on div "Image bear keychains Heading" at bounding box center [647, 301] width 877 height 315
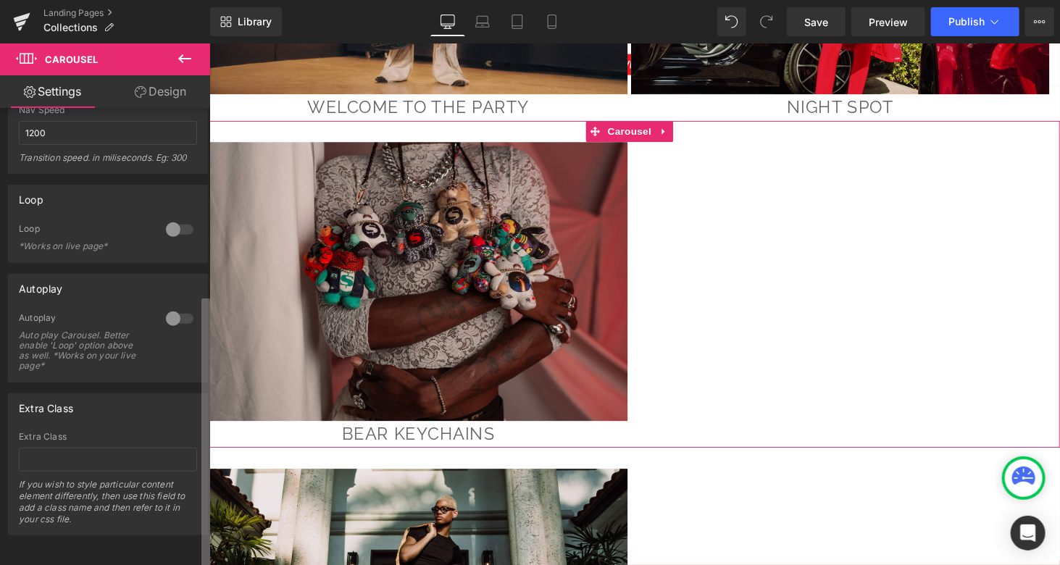
scroll to position [0, 0]
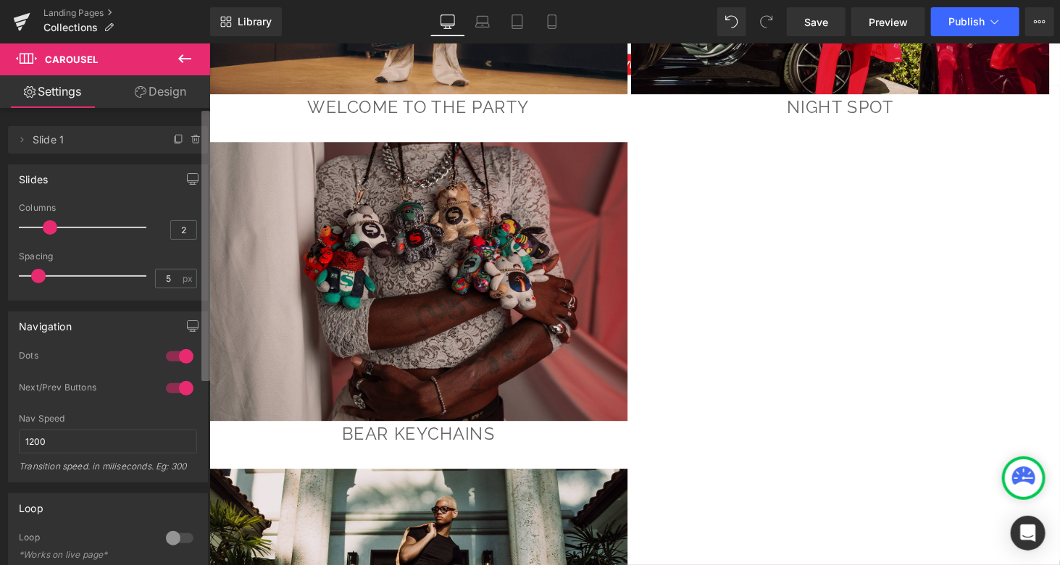
click at [204, 70] on div "Carousel Settings Design Delete Cancel Slide 1 Slide 1 Name Slide 1 Slides 2 Co…" at bounding box center [105, 307] width 210 height 529
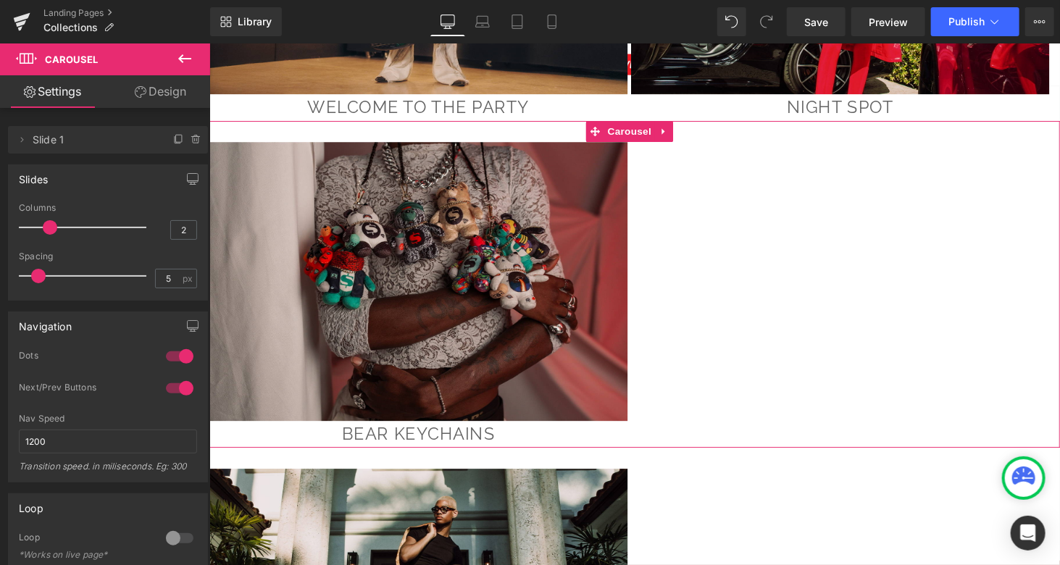
click at [687, 195] on div "Image bear keychains Heading" at bounding box center [647, 301] width 877 height 315
click at [134, 82] on link "Design" at bounding box center [160, 91] width 105 height 33
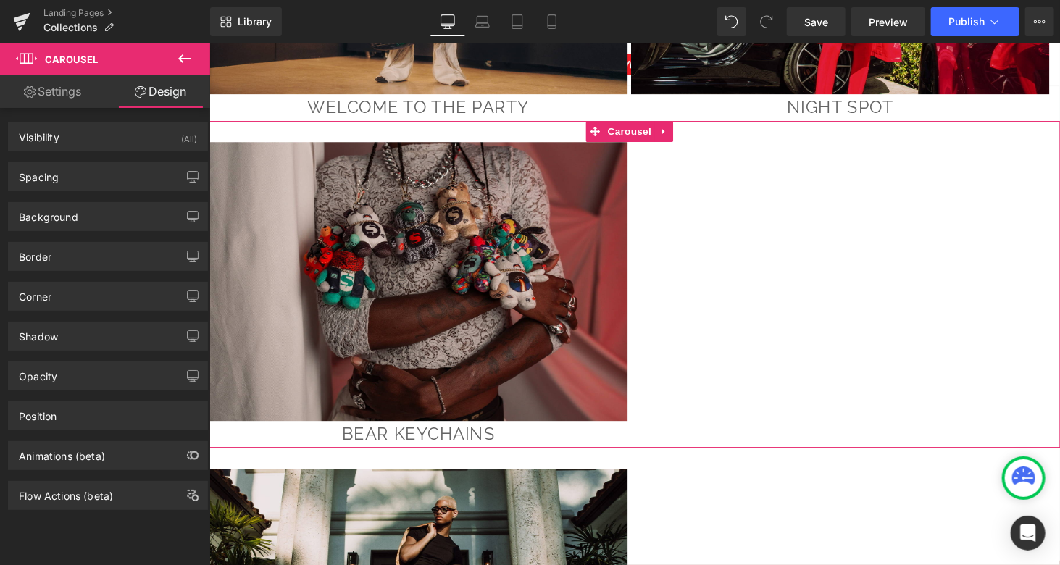
click at [64, 93] on link "Settings" at bounding box center [52, 91] width 105 height 33
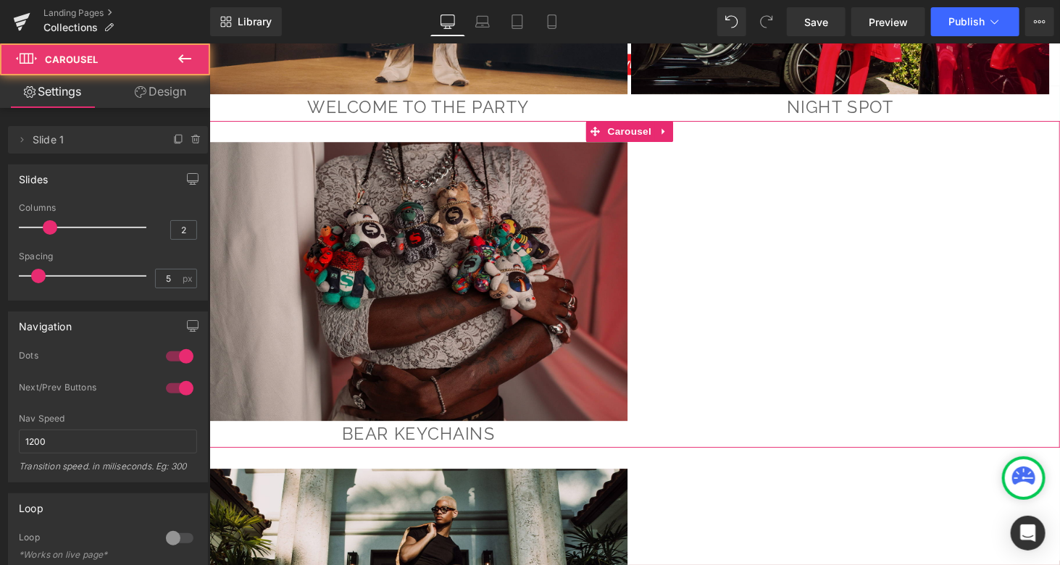
click at [779, 272] on div "Image bear keychains Heading" at bounding box center [647, 301] width 877 height 315
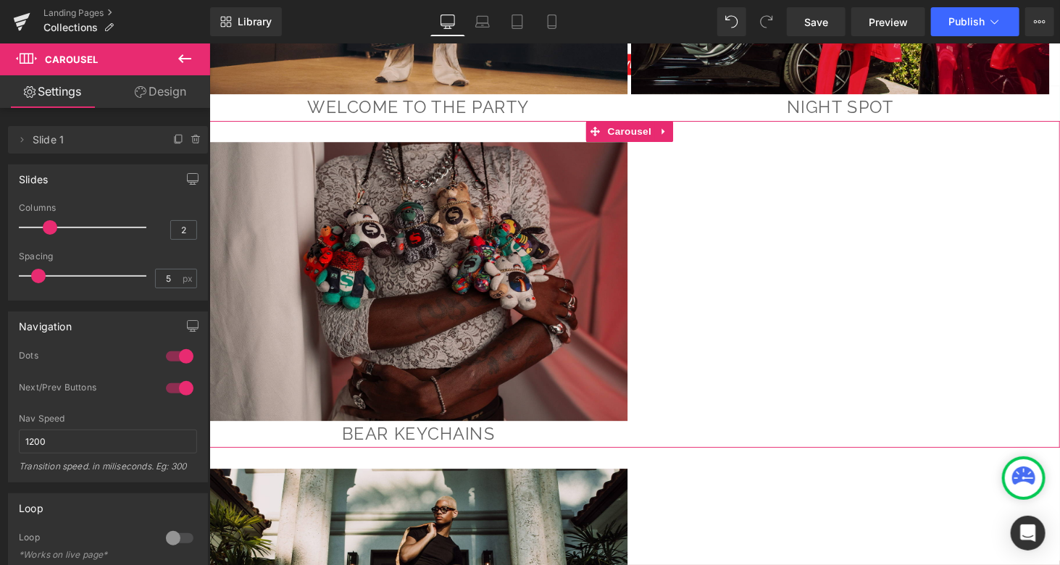
click at [779, 272] on div "Image bear keychains Heading" at bounding box center [647, 301] width 877 height 315
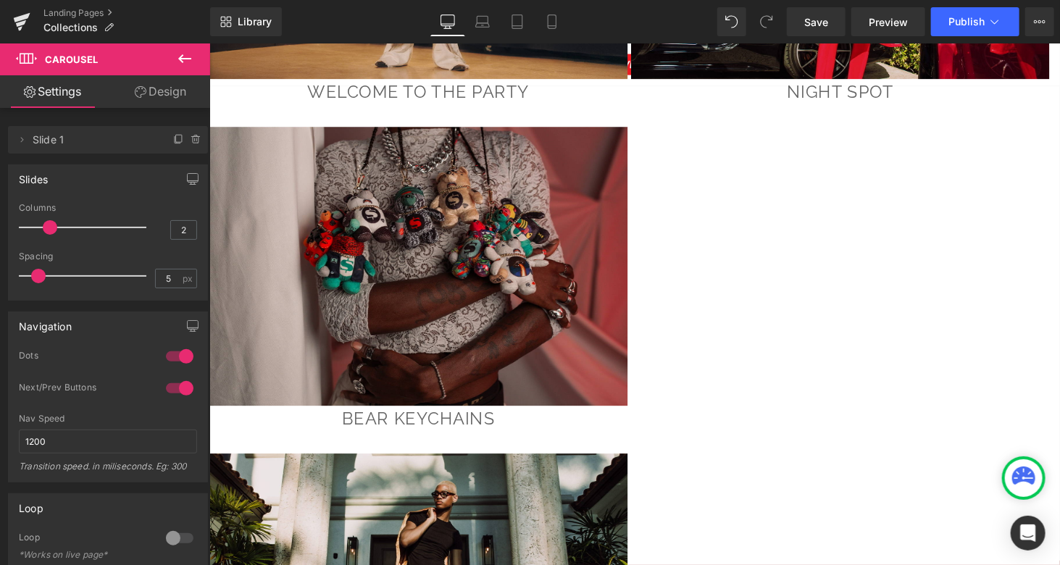
scroll to position [4976, 0]
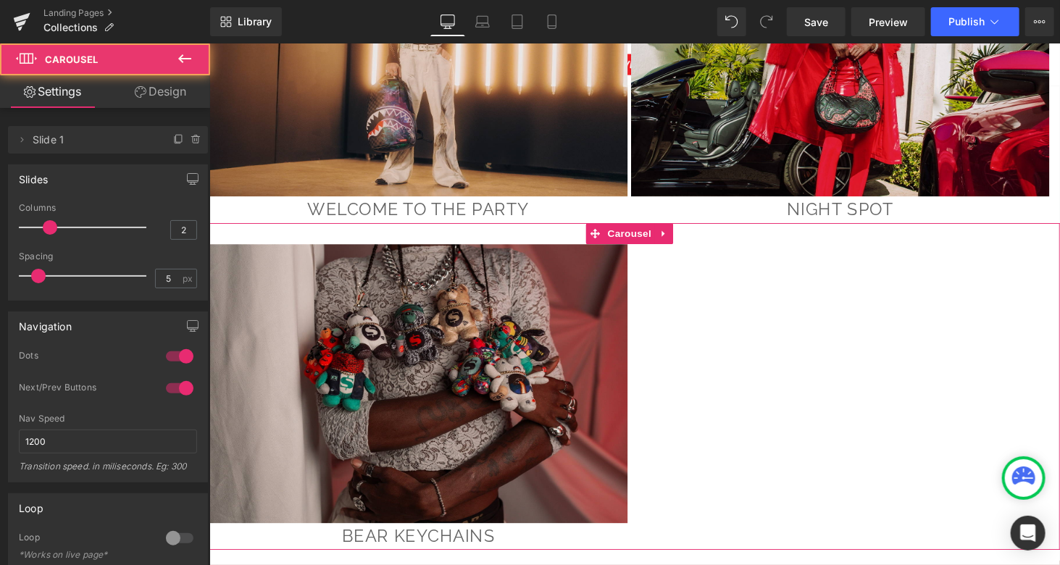
click at [861, 292] on div "Image bear keychains Heading" at bounding box center [647, 407] width 877 height 315
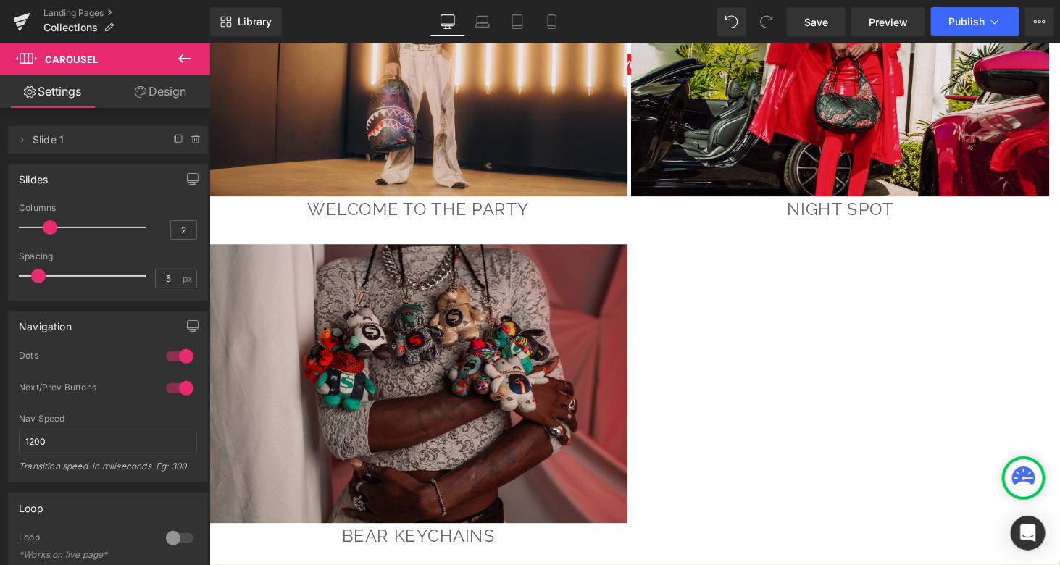
click at [183, 57] on icon at bounding box center [184, 58] width 17 height 17
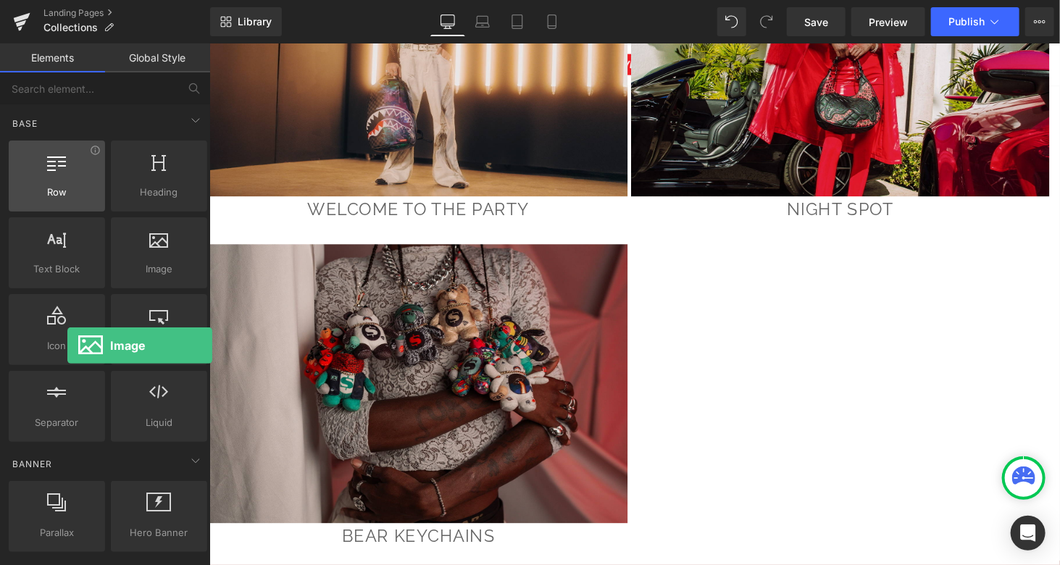
drag, startPoint x: 28, startPoint y: 208, endPoint x: 59, endPoint y: 190, distance: 35.4
click at [59, 190] on div "Row rows, columns, layouts, div Heading headings, titles, h1,h2,h3,h4,h5,h6 Tex…" at bounding box center [108, 291] width 204 height 307
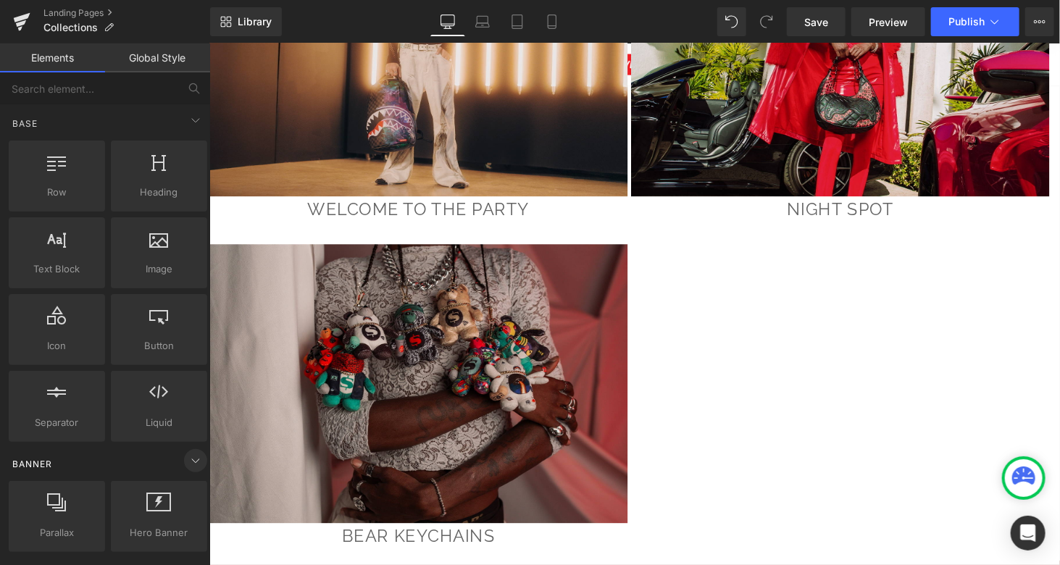
click at [197, 467] on icon at bounding box center [195, 460] width 17 height 17
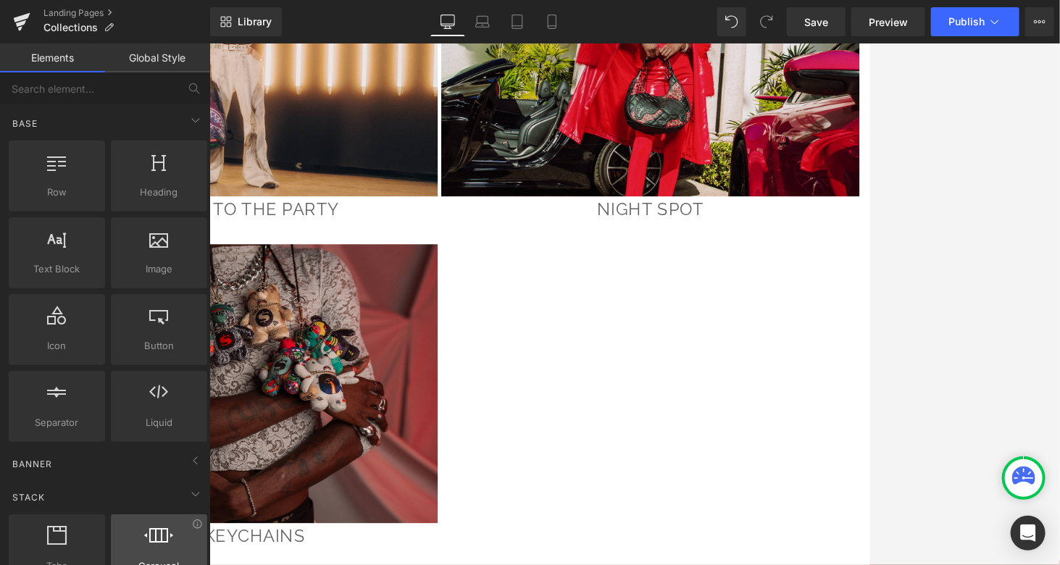
drag, startPoint x: 1045, startPoint y: 0, endPoint x: 141, endPoint y: 521, distance: 1042.7
click at [141, 521] on div "Carousel carousels, slideshows, sliders, slides" at bounding box center [159, 549] width 96 height 71
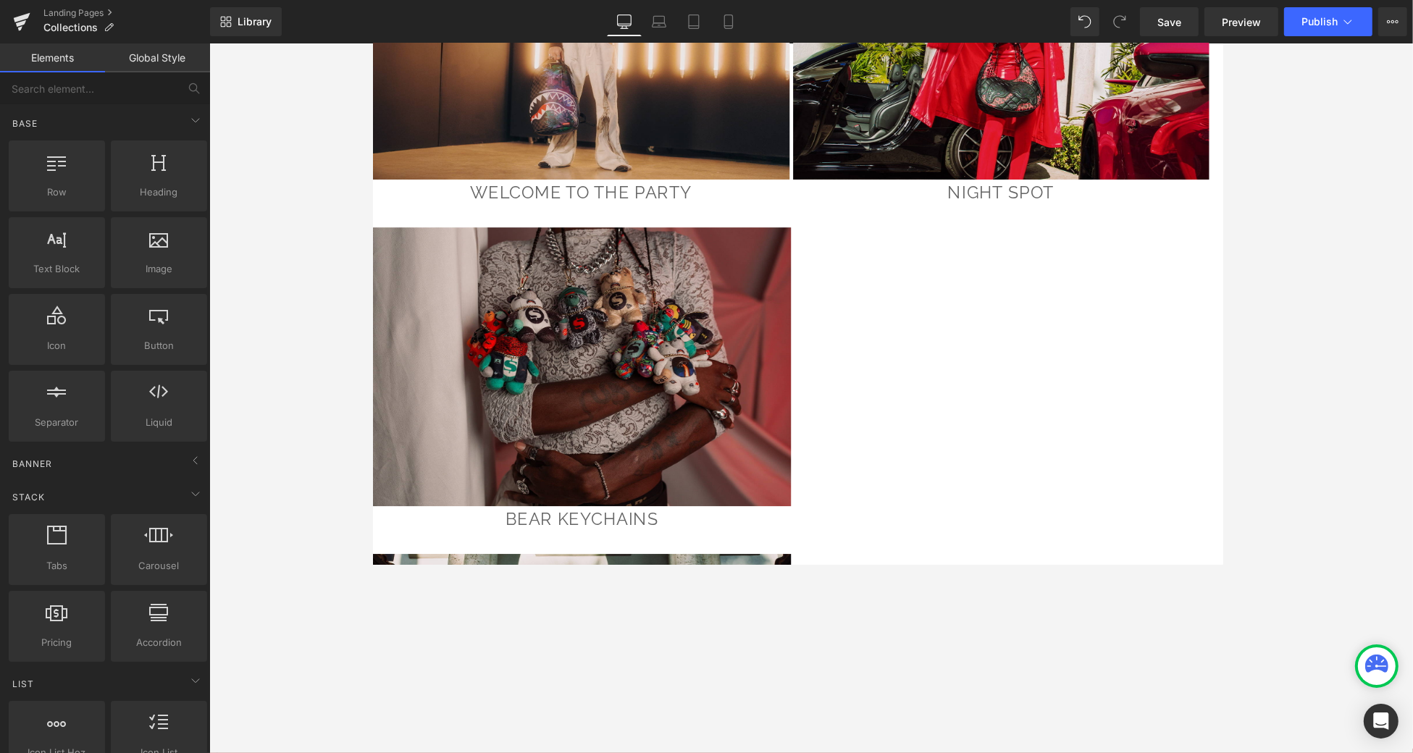
scroll to position [4988, 0]
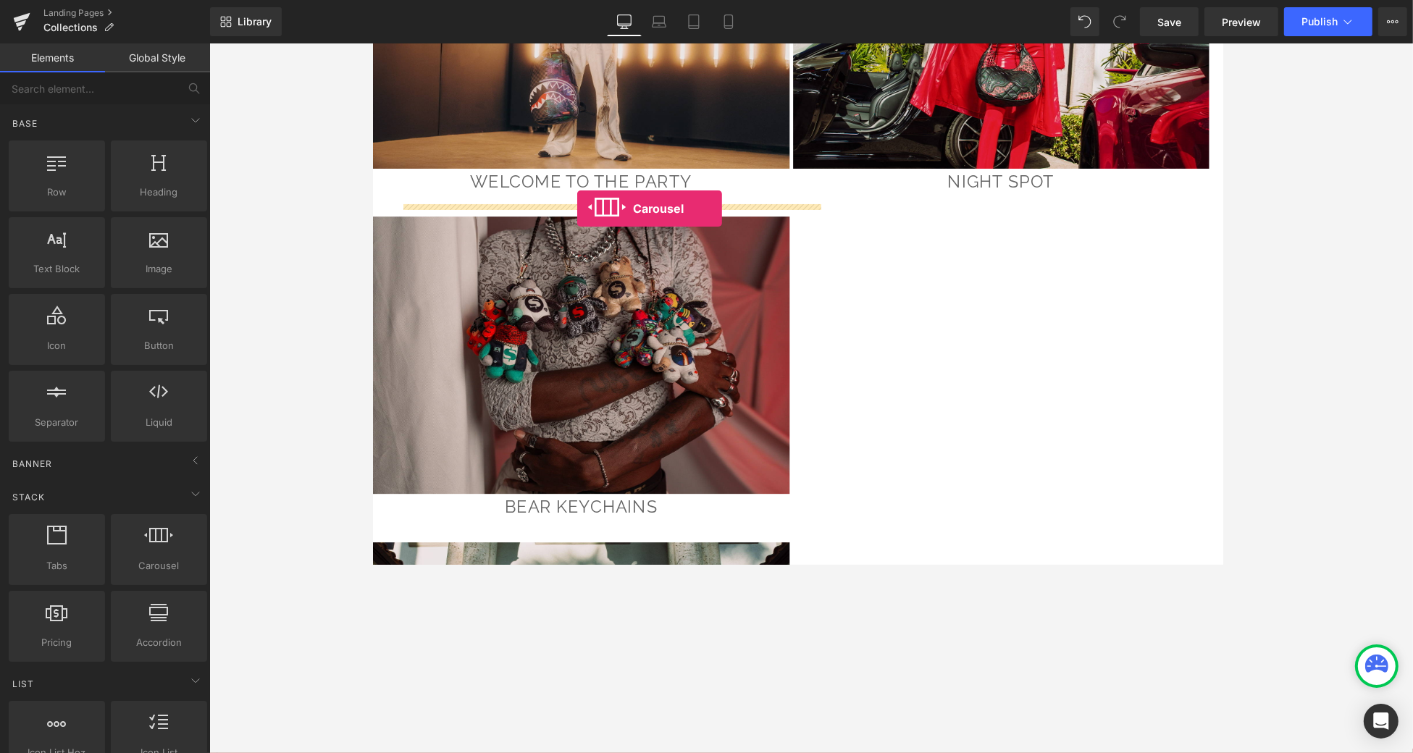
drag, startPoint x: 537, startPoint y: 591, endPoint x: 582, endPoint y: 214, distance: 380.1
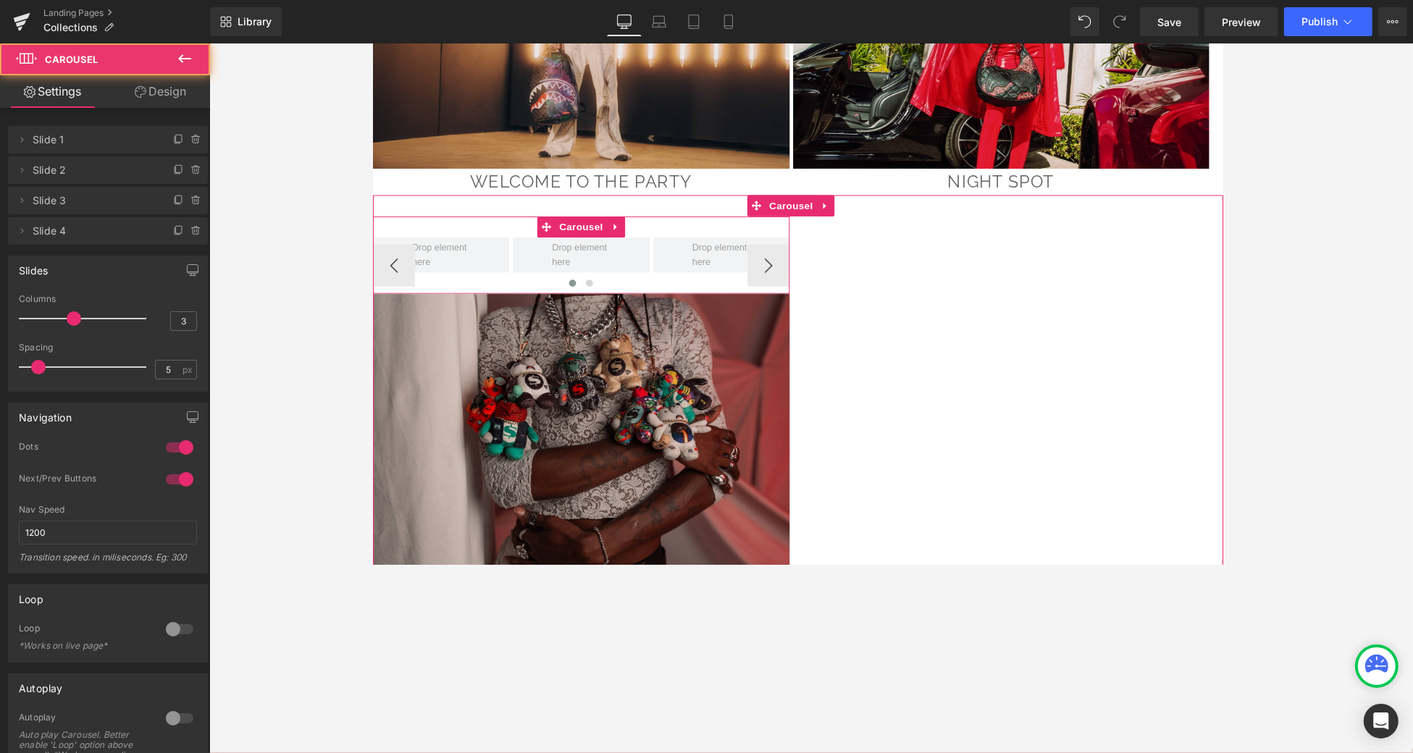
click at [748, 225] on div "‹ › Carousel" at bounding box center [587, 262] width 430 height 80
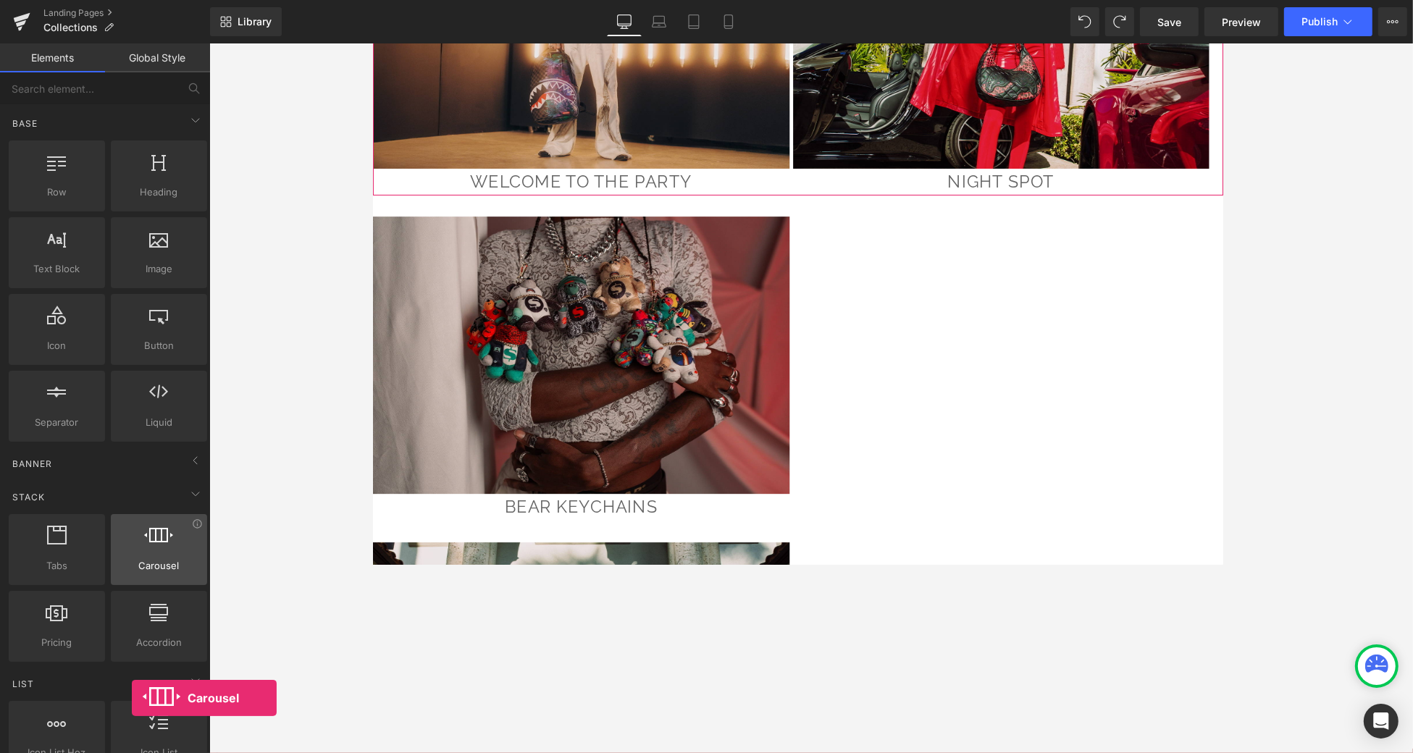
drag, startPoint x: 76, startPoint y: 246, endPoint x: 132, endPoint y: 548, distance: 307.2
click at [132, 548] on div at bounding box center [159, 542] width 88 height 33
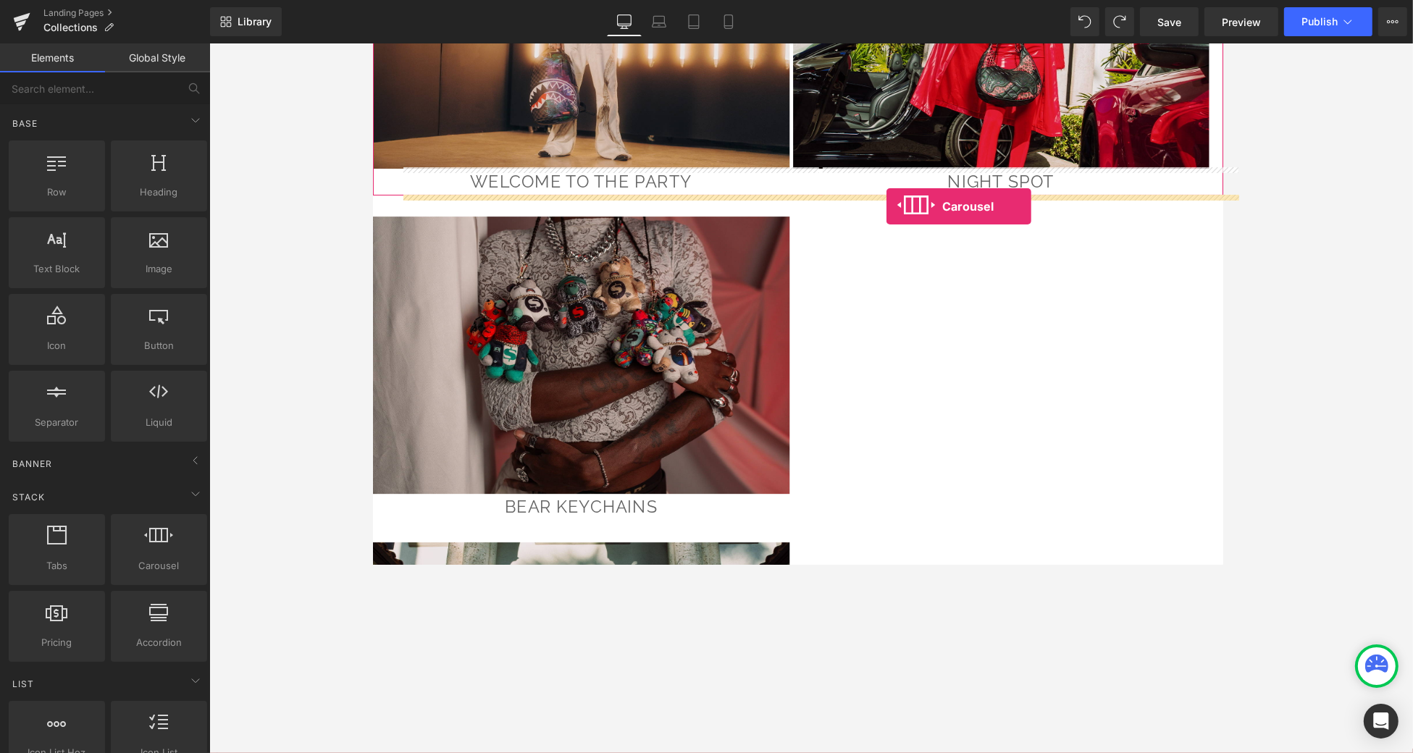
drag, startPoint x: 530, startPoint y: 581, endPoint x: 902, endPoint y: 212, distance: 524.5
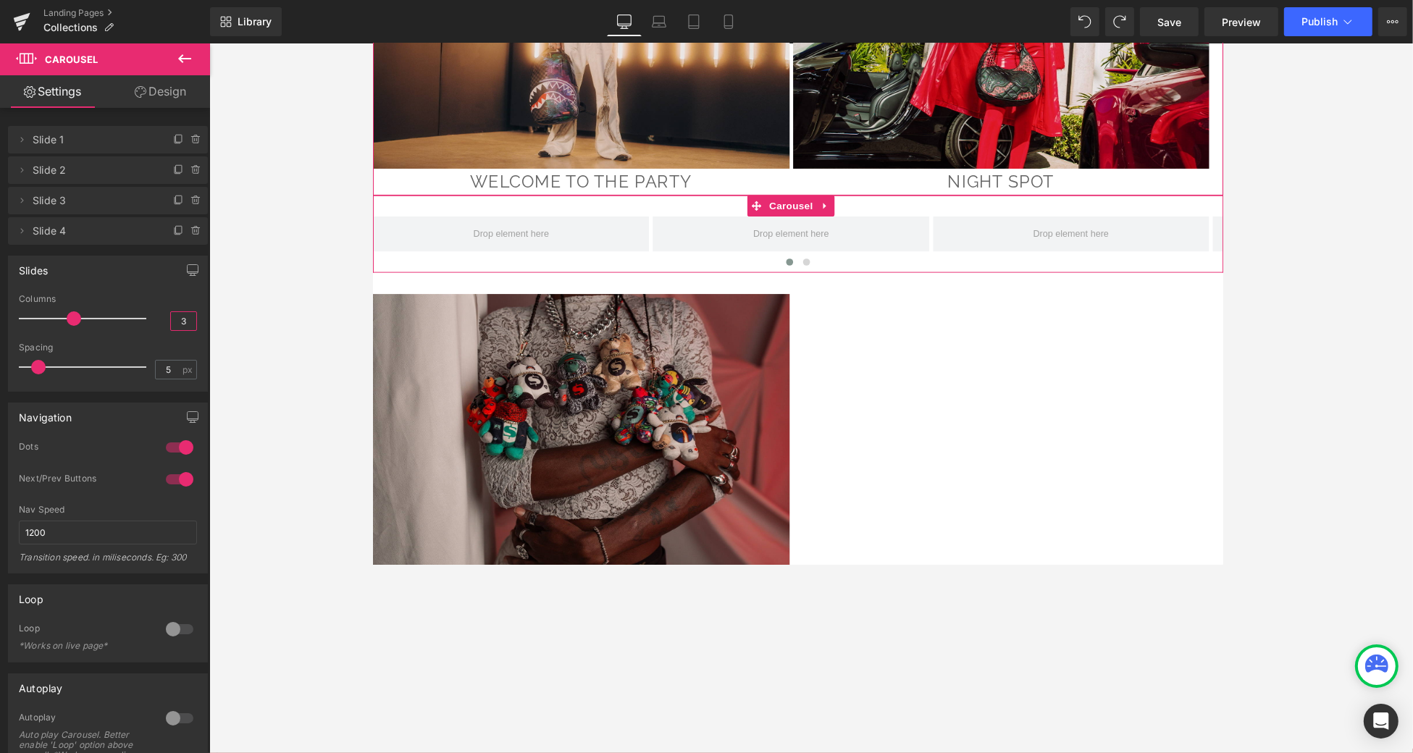
click at [183, 323] on input "3" at bounding box center [183, 321] width 25 height 18
type input "2"
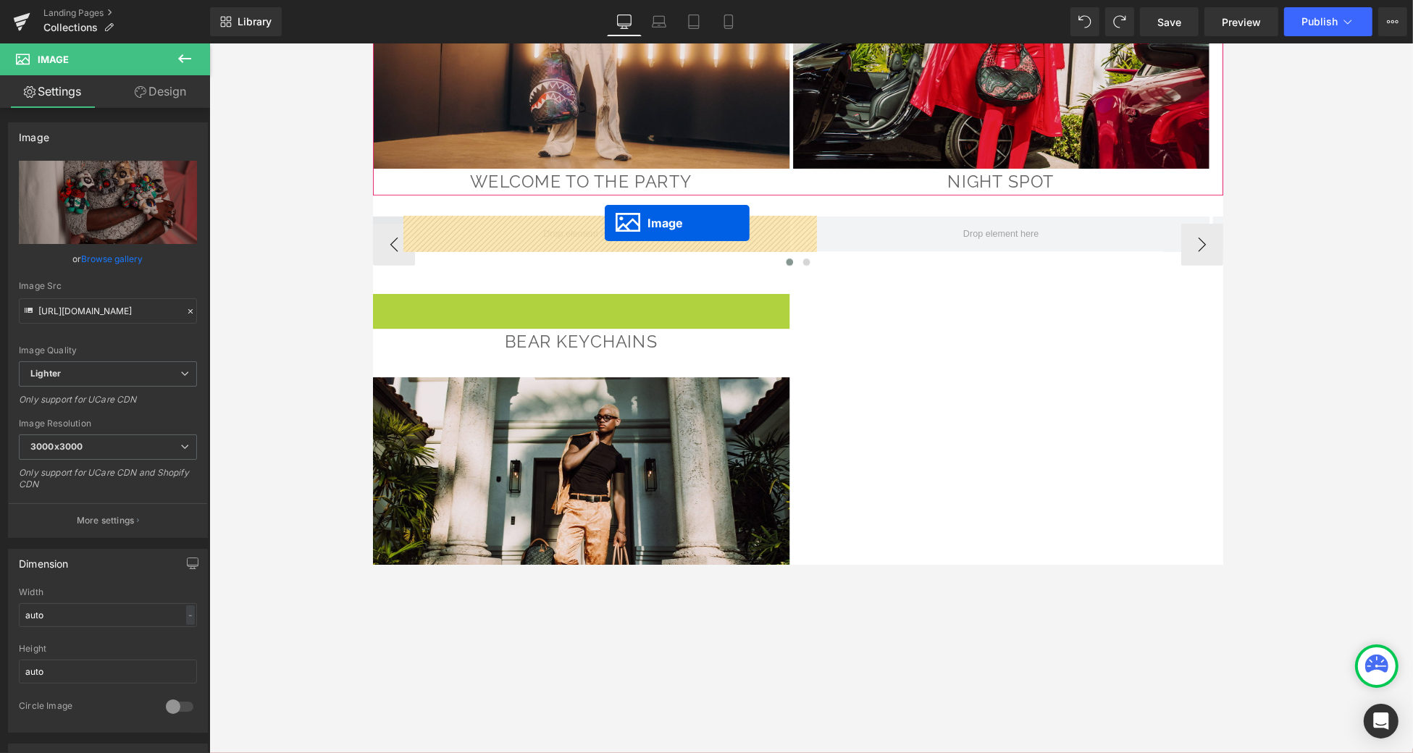
drag, startPoint x: 569, startPoint y: 445, endPoint x: 610, endPoint y: 232, distance: 216.8
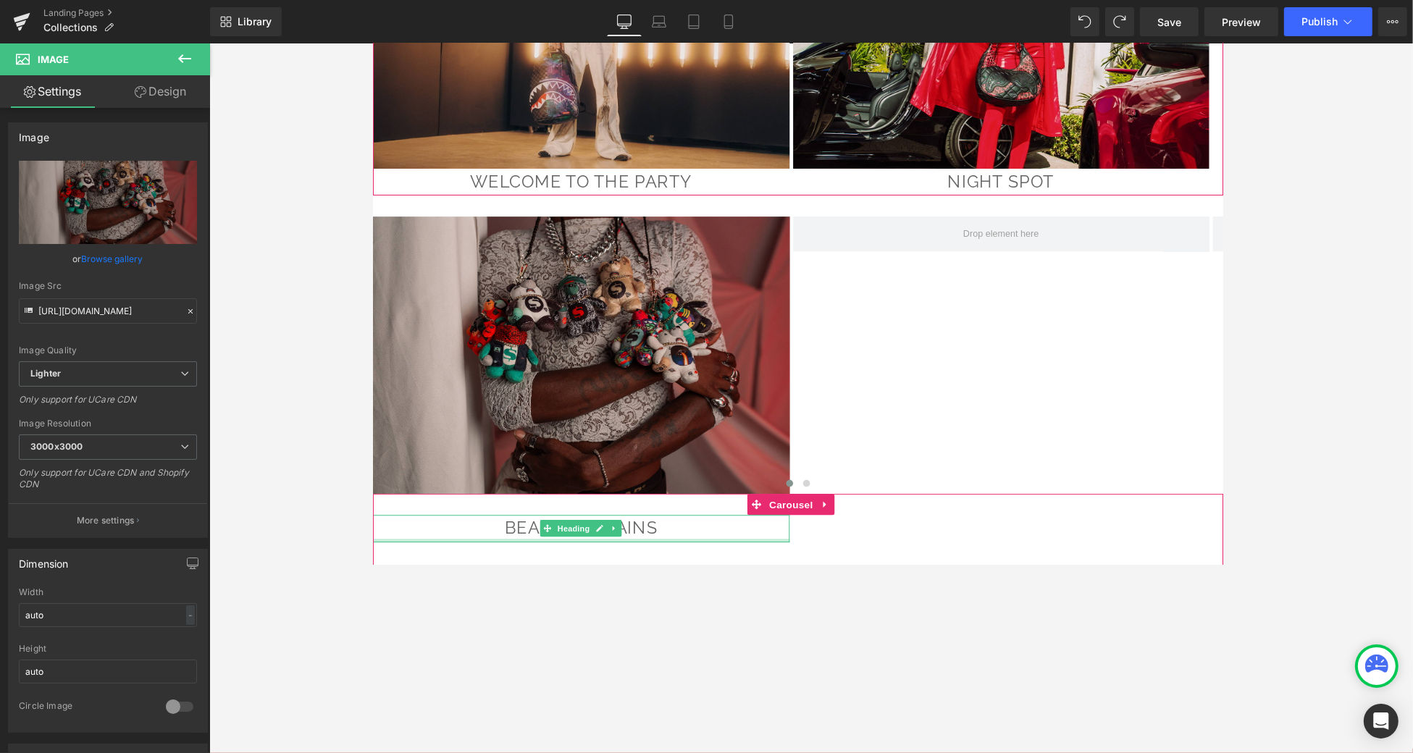
click at [571, 554] on div at bounding box center [587, 556] width 430 height 4
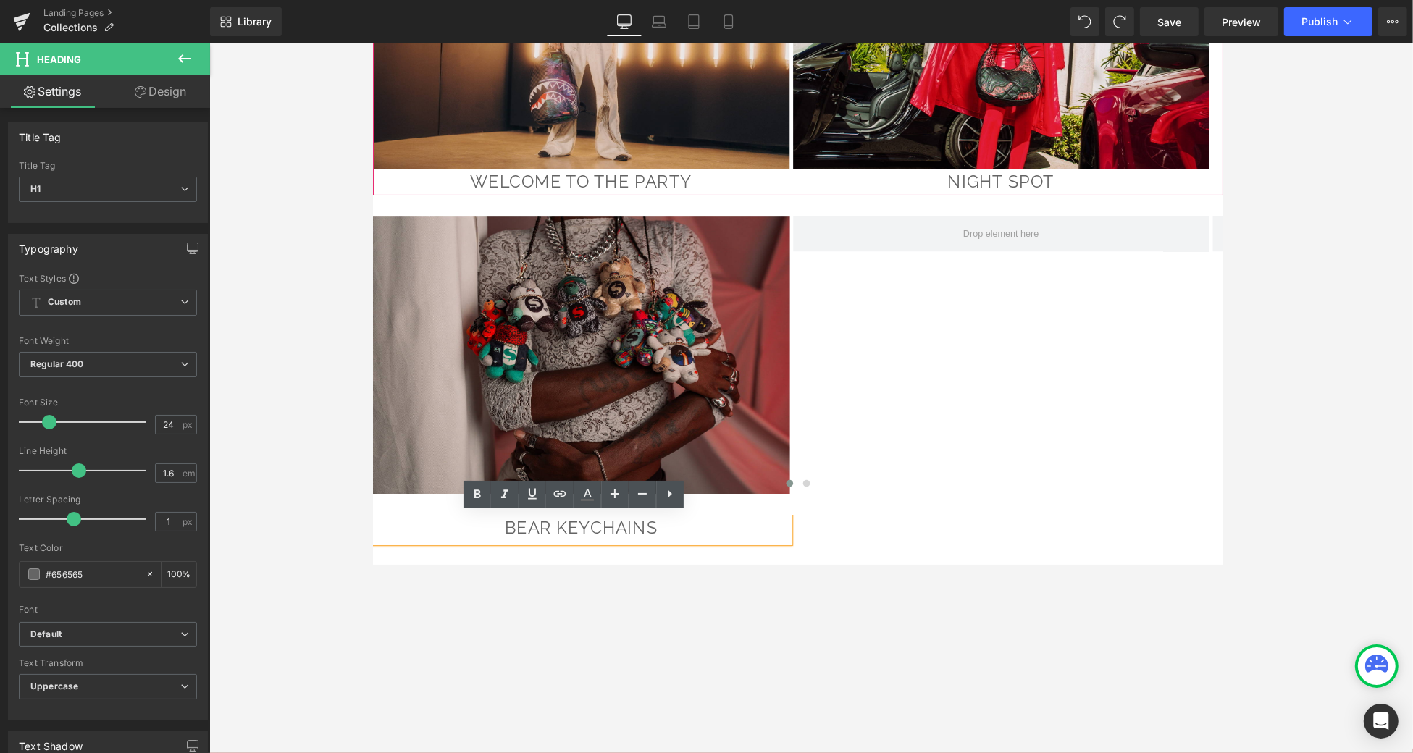
click at [997, 530] on div "bear keychains Heading" at bounding box center [810, 548] width 877 height 36
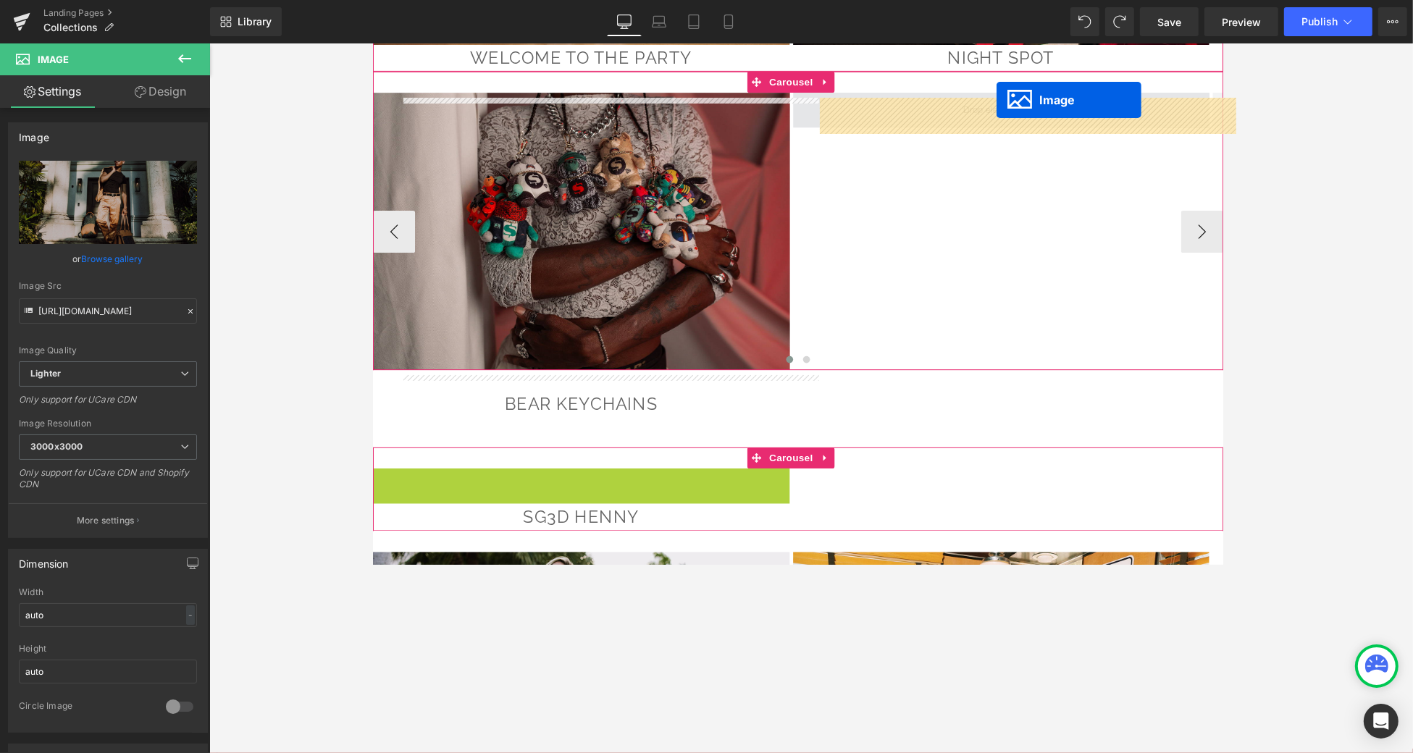
scroll to position [5106, 0]
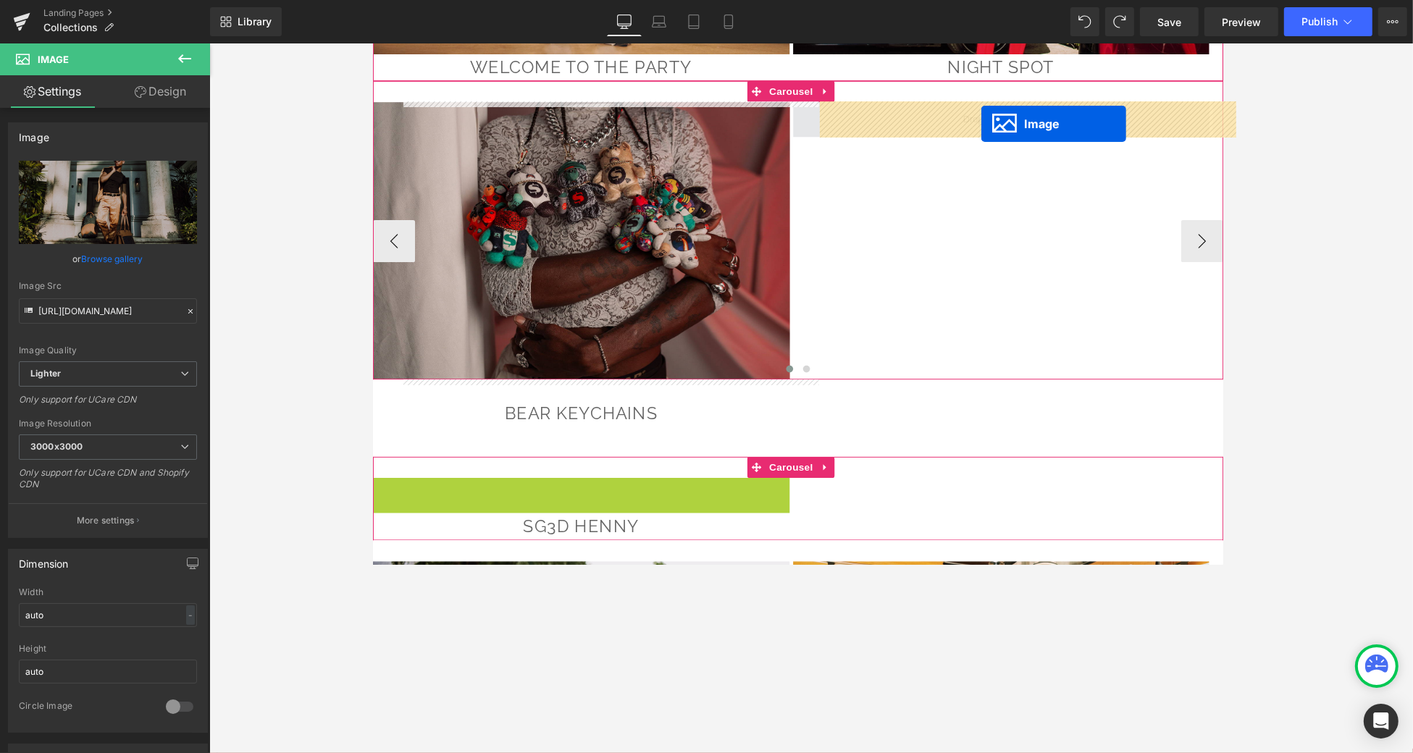
drag, startPoint x: 561, startPoint y: 556, endPoint x: 1002, endPoint y: 123, distance: 617.3
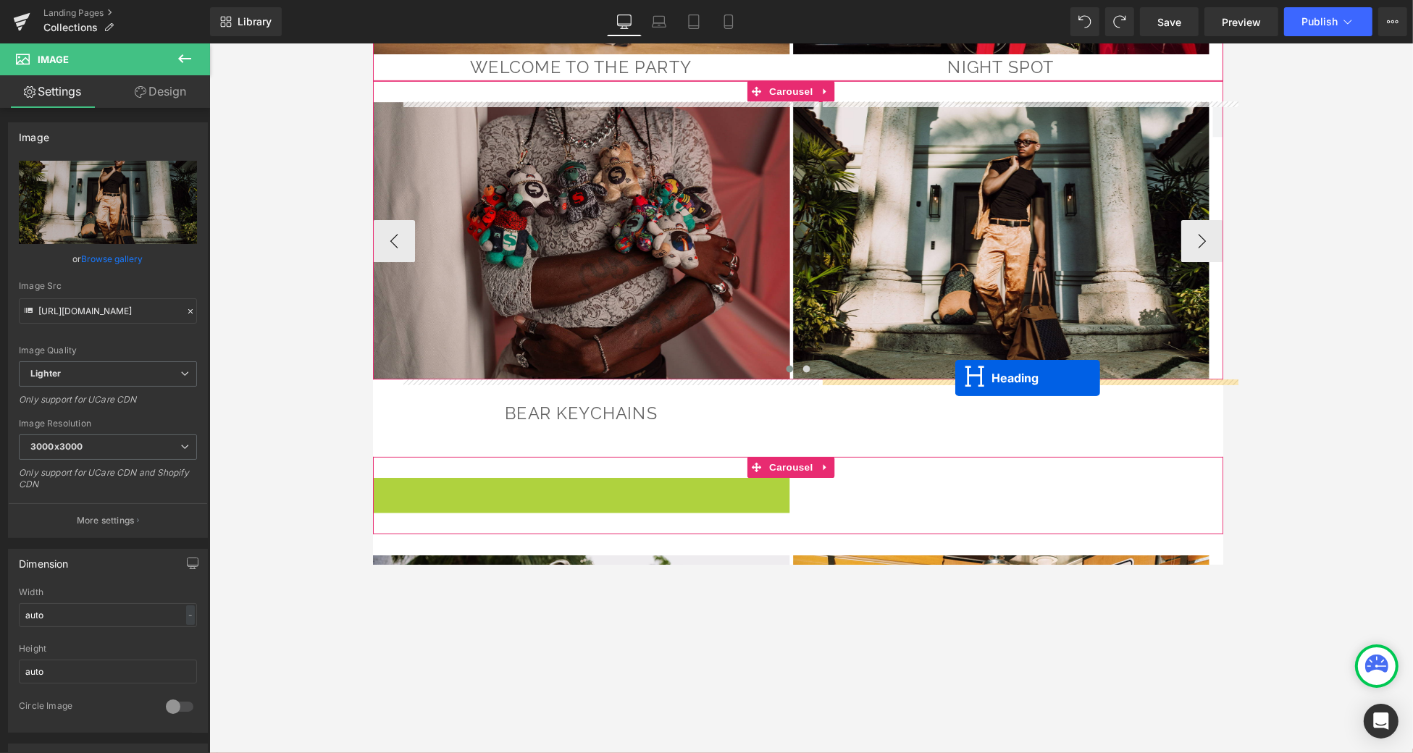
drag, startPoint x: 556, startPoint y: 506, endPoint x: 972, endPoint y: 388, distance: 432.9
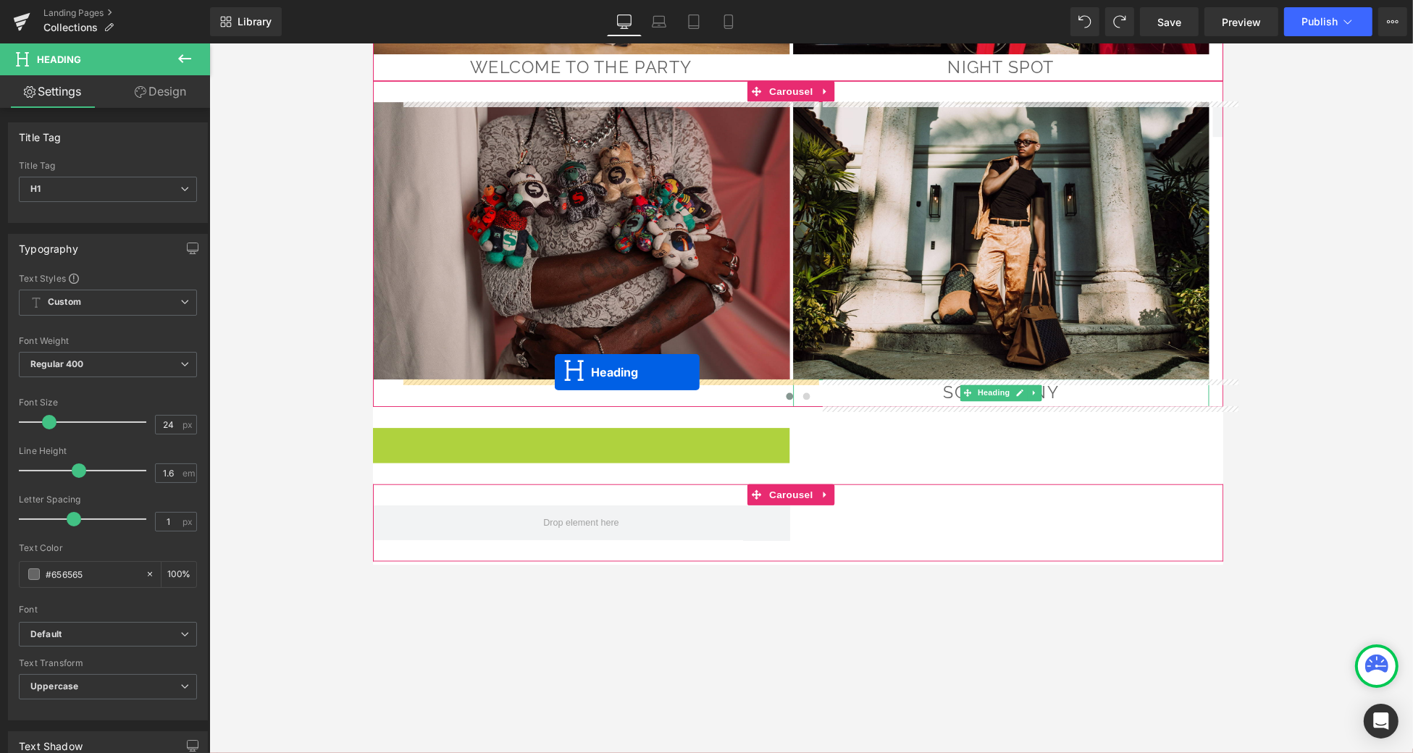
drag, startPoint x: 556, startPoint y: 451, endPoint x: 954, endPoint y: 477, distance: 399.2
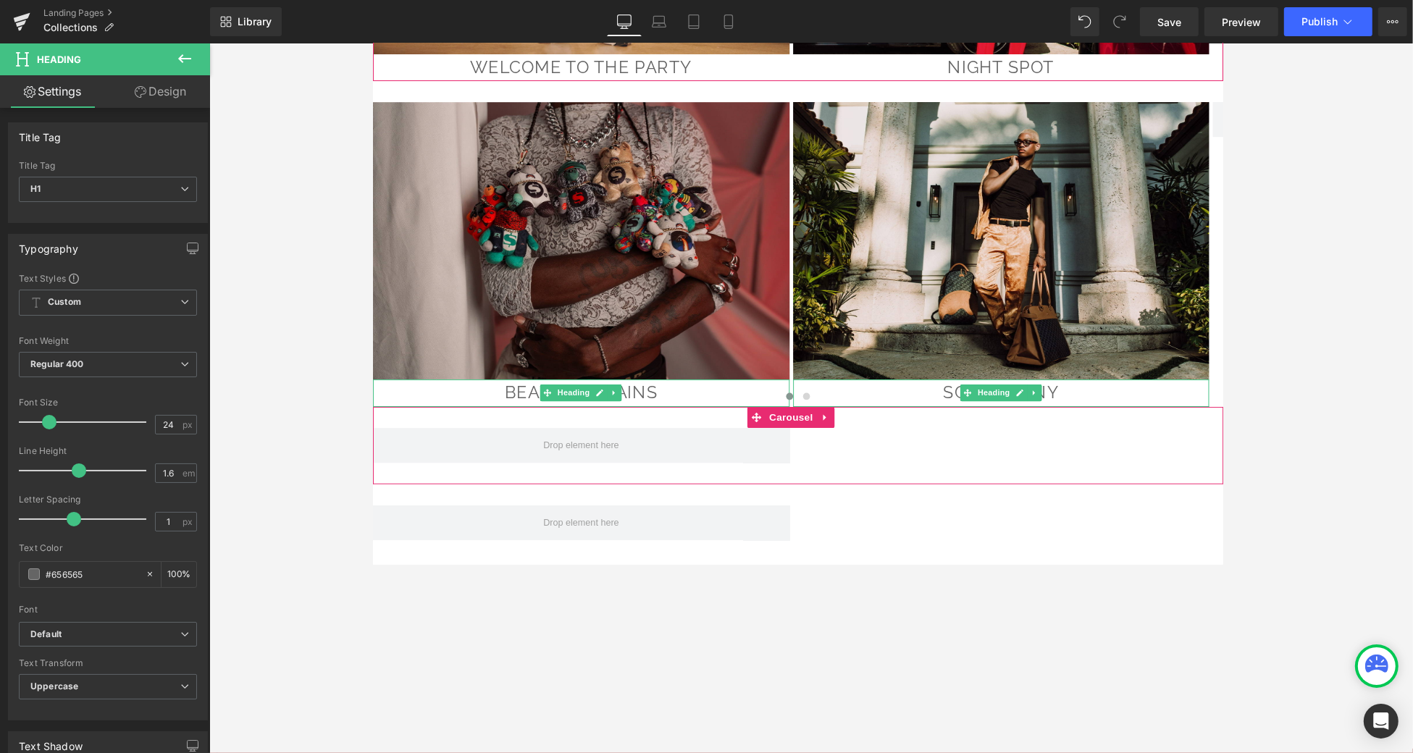
click at [1059, 467] on div at bounding box center [810, 458] width 877 height 36
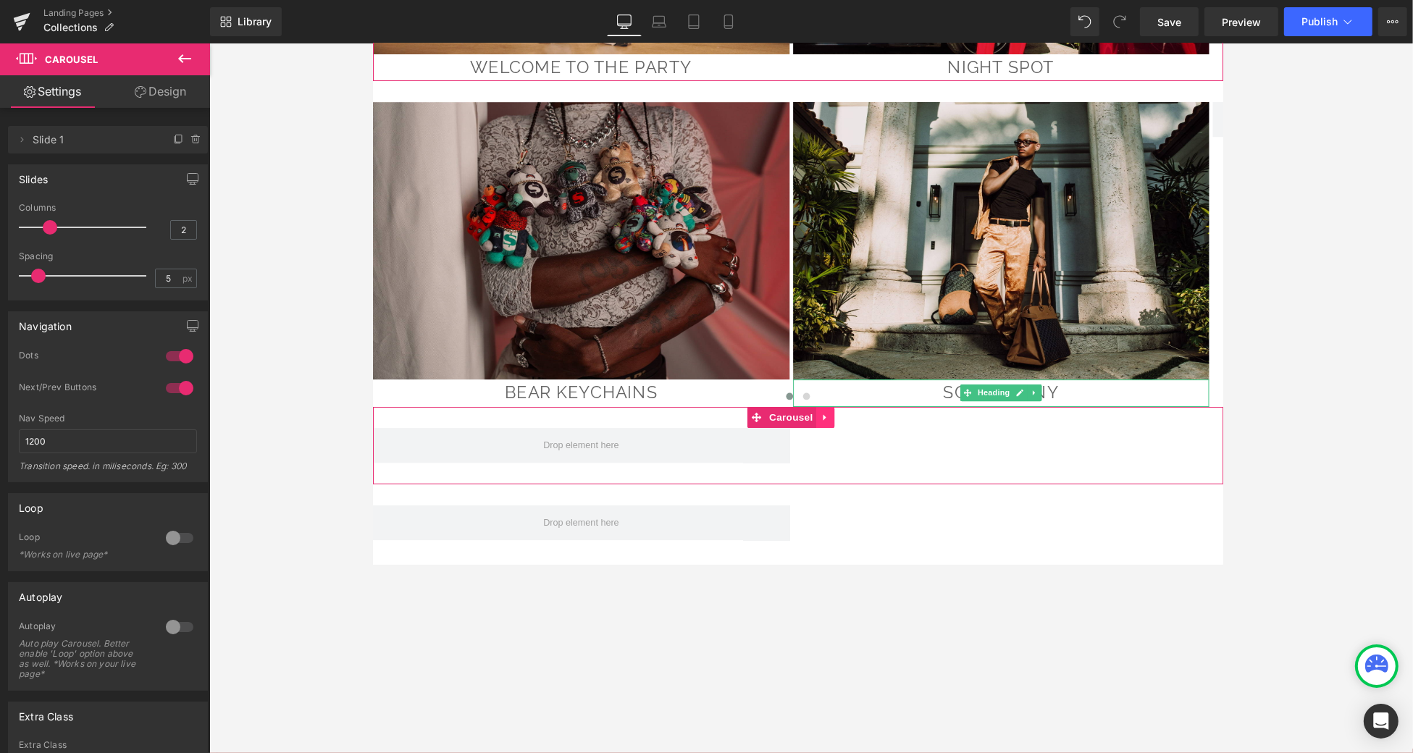
click at [846, 427] on link at bounding box center [838, 429] width 19 height 22
click at [845, 430] on icon at bounding box center [848, 429] width 10 height 10
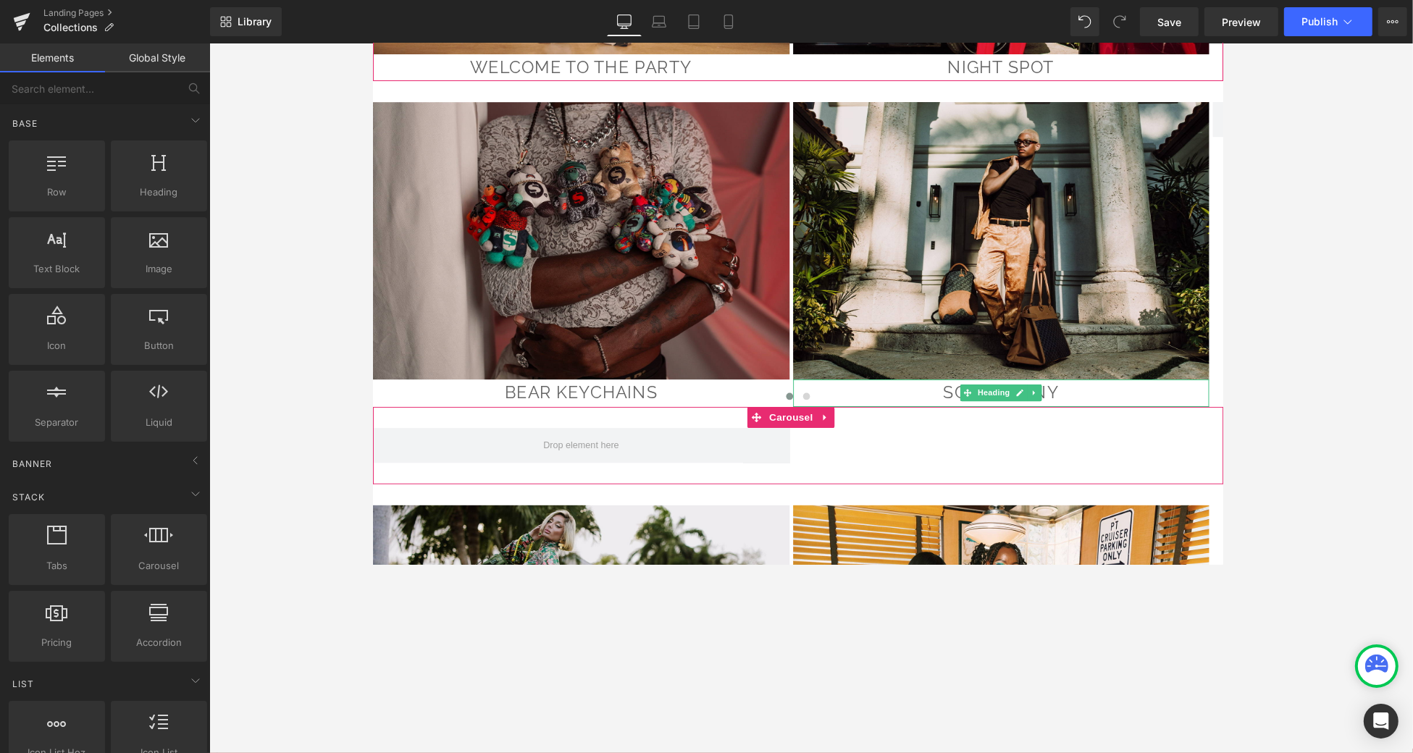
click at [906, 446] on div at bounding box center [810, 458] width 877 height 36
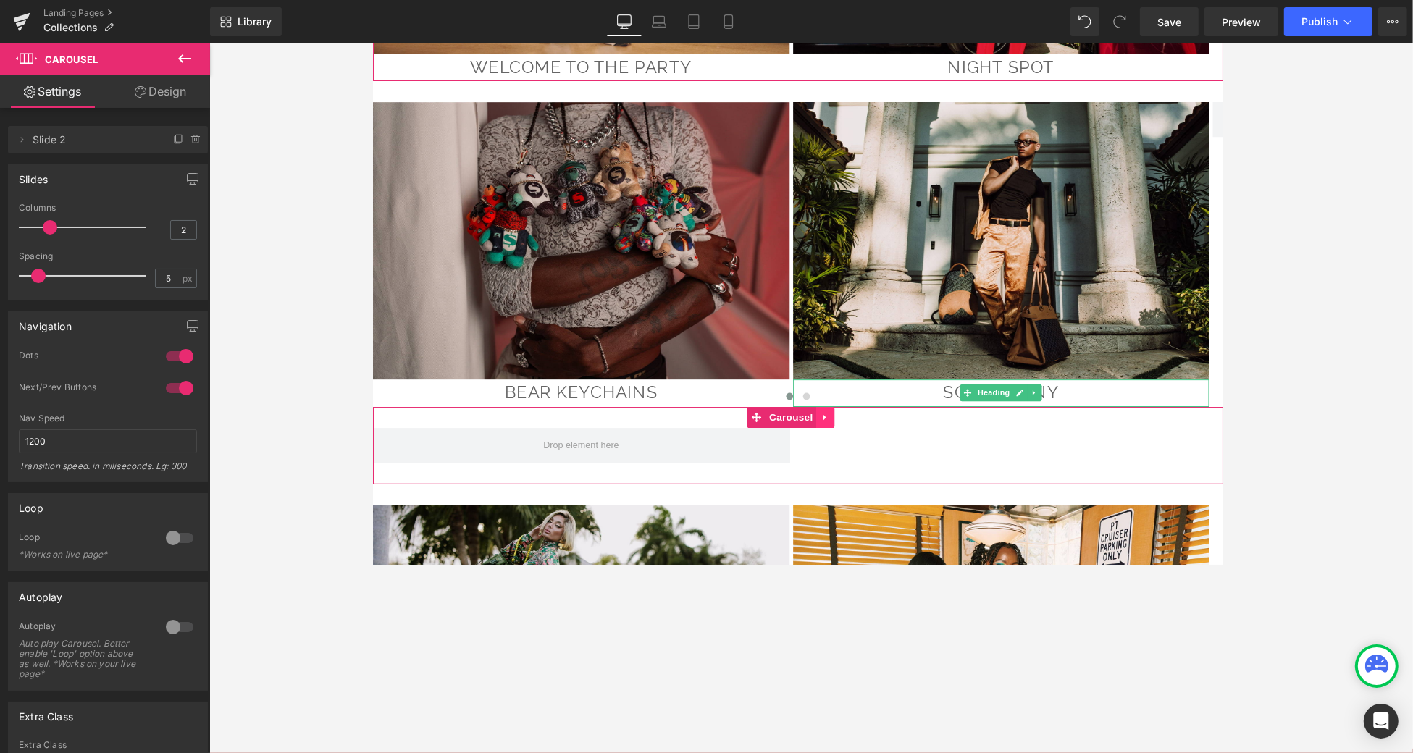
click at [835, 425] on icon at bounding box center [839, 428] width 10 height 11
click at [848, 426] on icon at bounding box center [848, 429] width 10 height 10
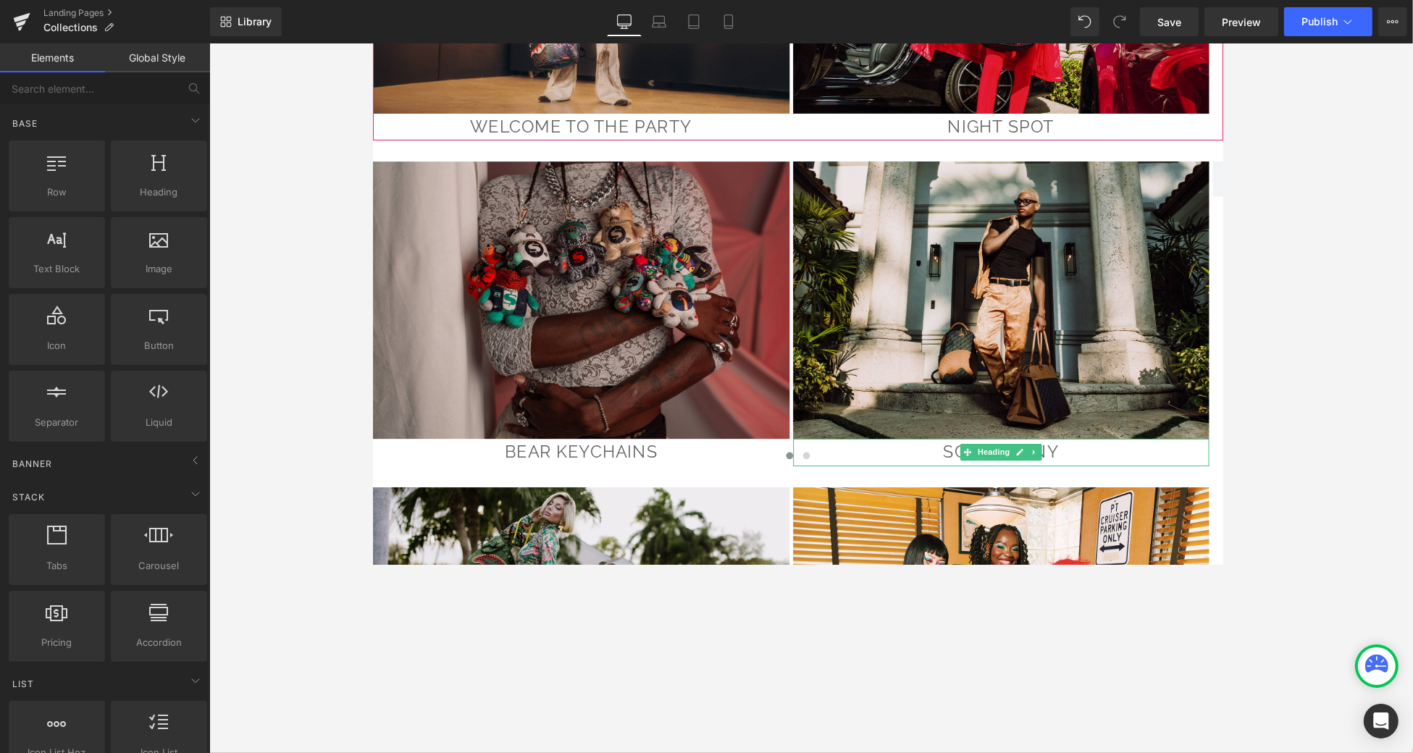
scroll to position [5208, 0]
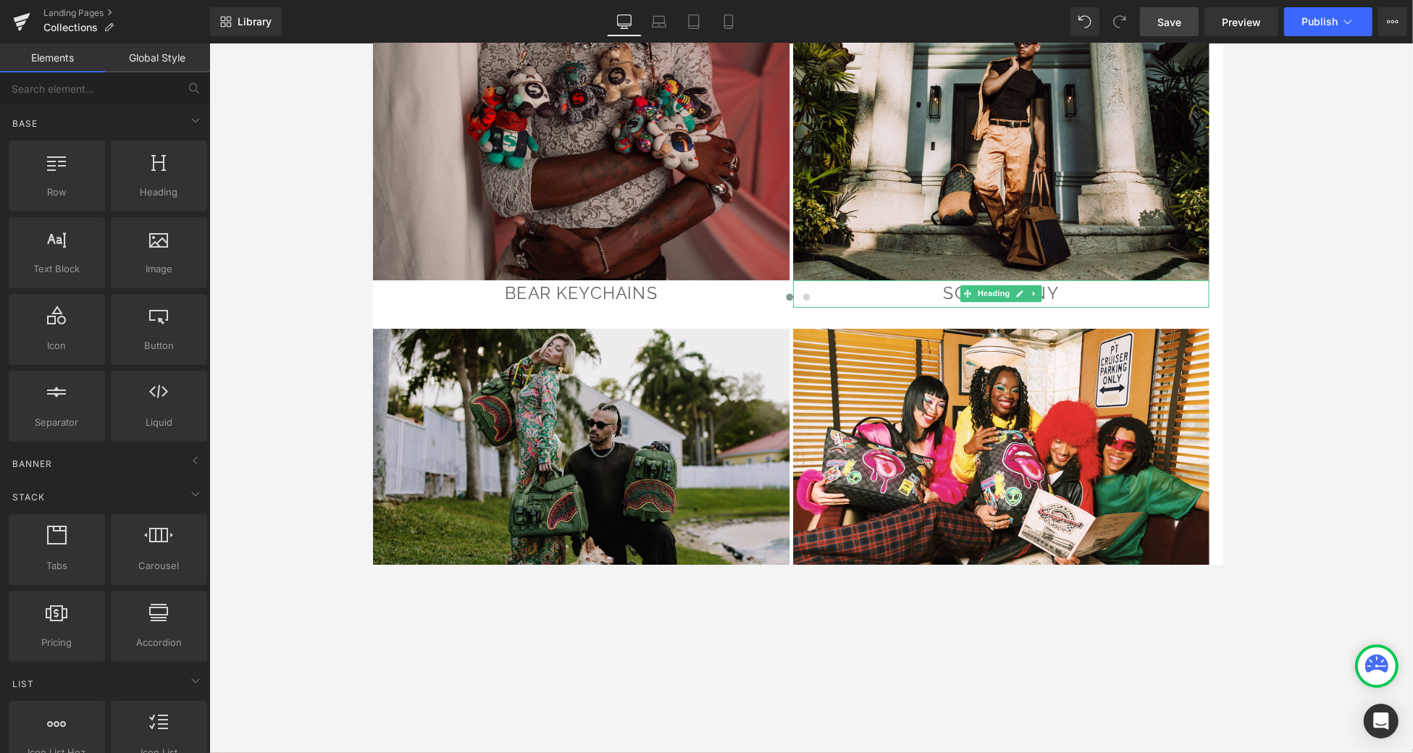
click at [1059, 28] on span "Save" at bounding box center [1170, 21] width 24 height 15
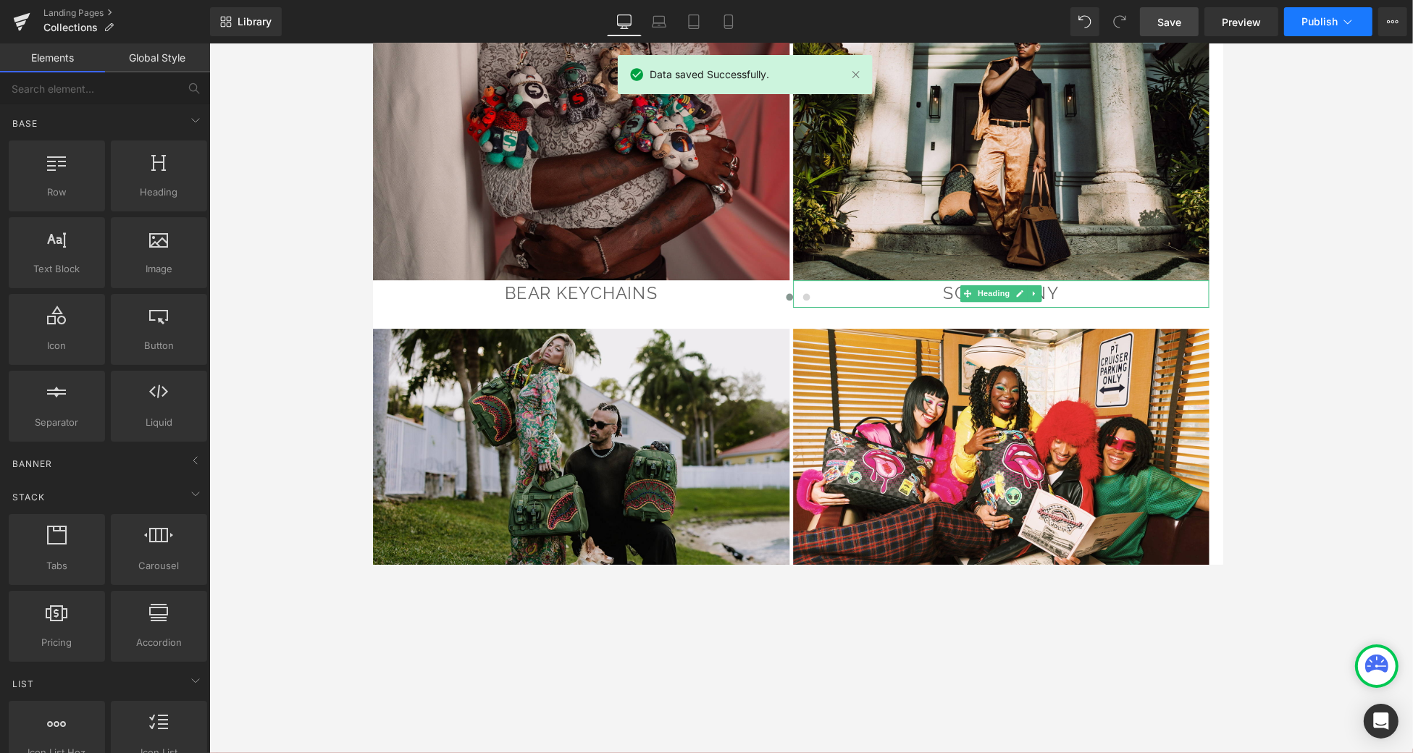
click at [1059, 11] on button "Publish" at bounding box center [1328, 21] width 88 height 29
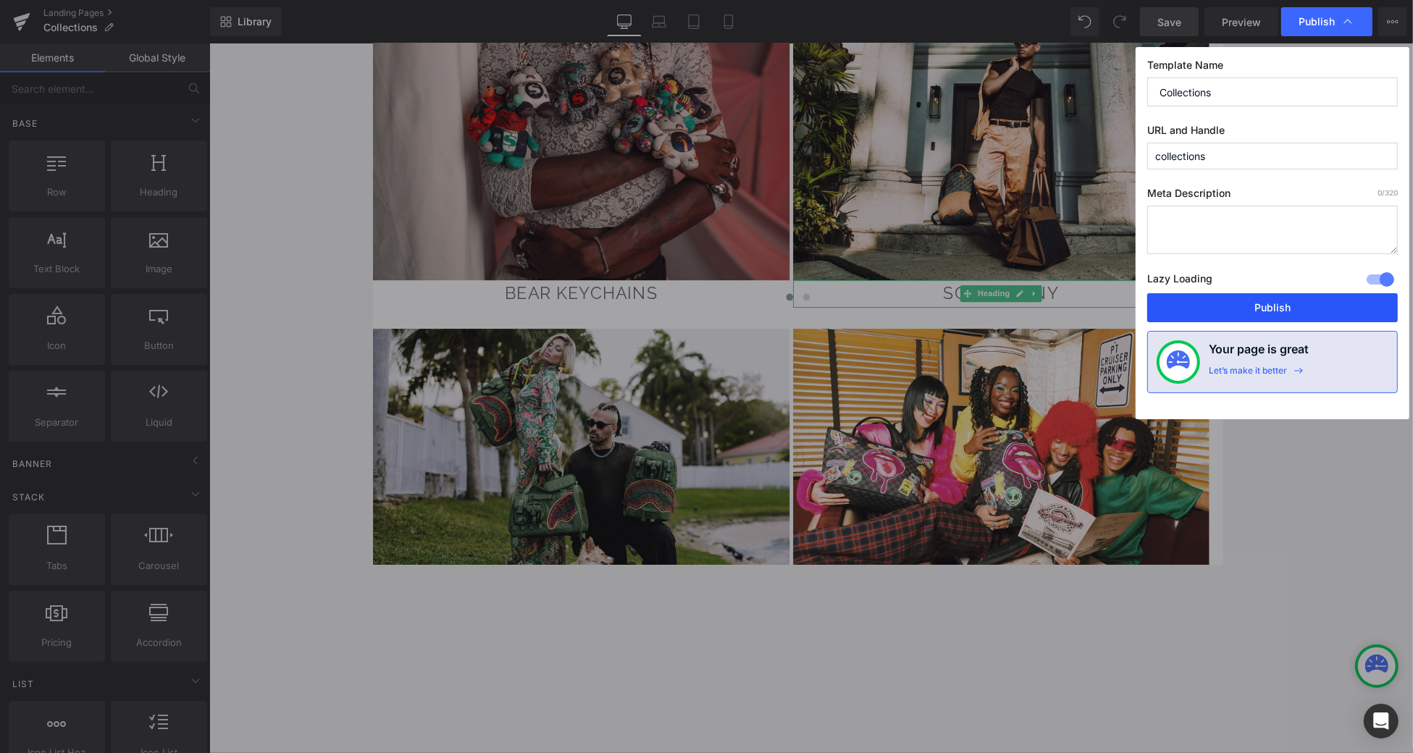
click at [1059, 311] on button "Publish" at bounding box center [1272, 307] width 251 height 29
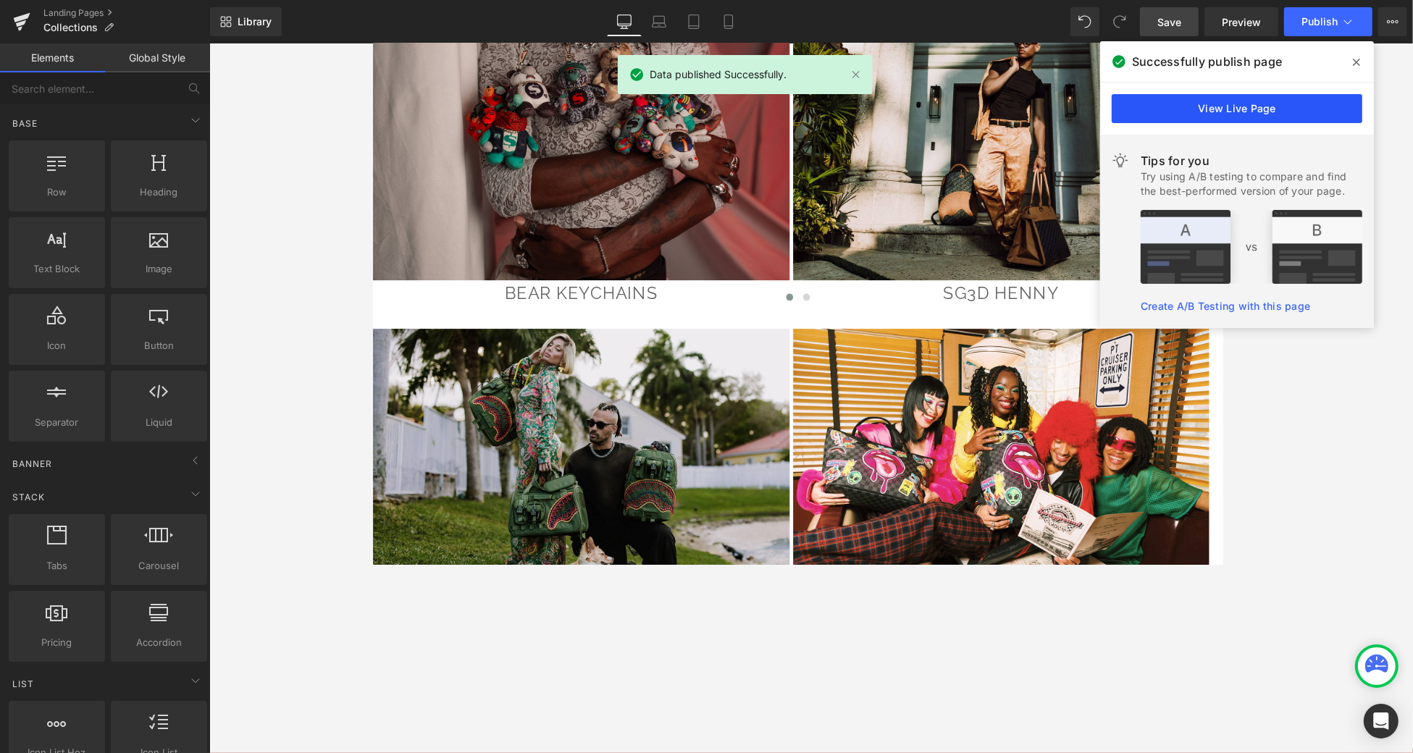
click at [1059, 101] on link "View Live Page" at bounding box center [1237, 108] width 251 height 29
